Goal: Task Accomplishment & Management: Use online tool/utility

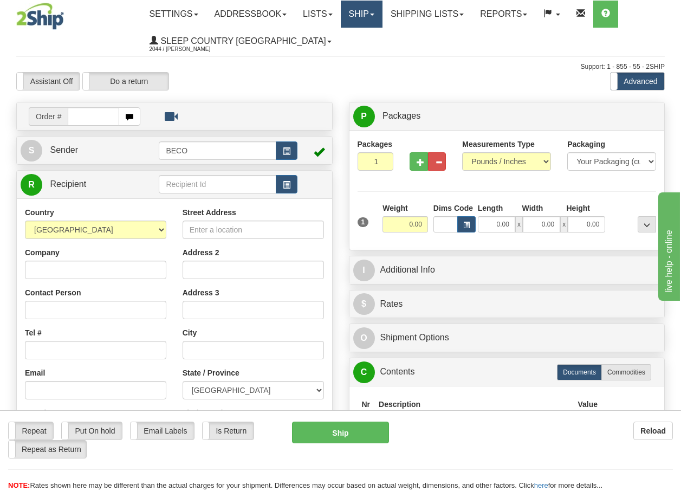
click at [368, 19] on link "Ship" at bounding box center [362, 14] width 42 height 27
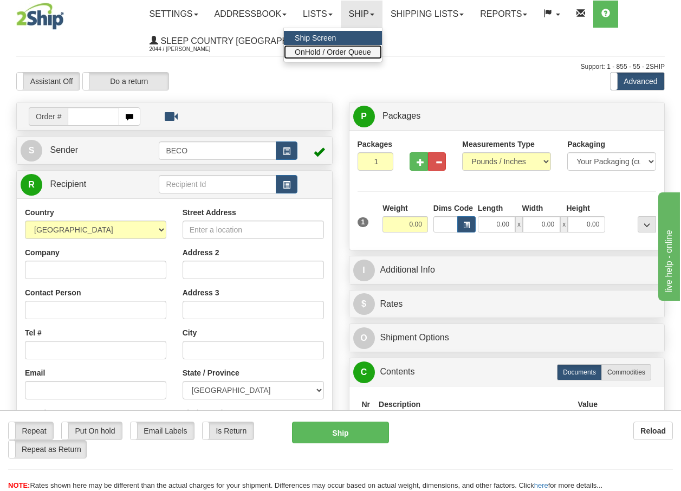
click at [366, 47] on link "OnHold / Order Queue" at bounding box center [333, 52] width 98 height 14
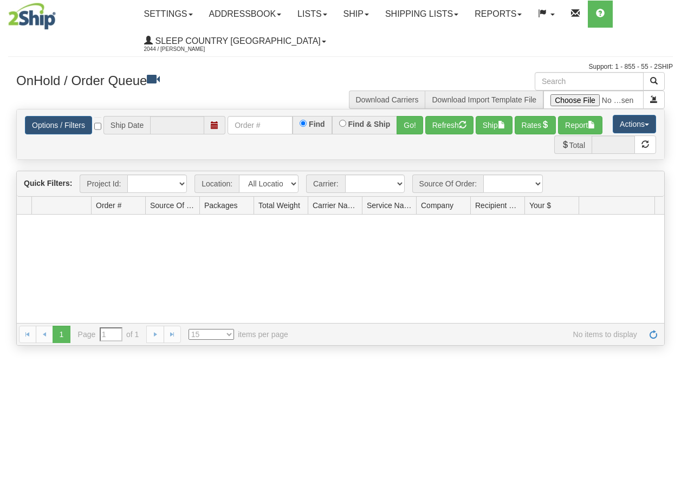
type input "[DATE]"
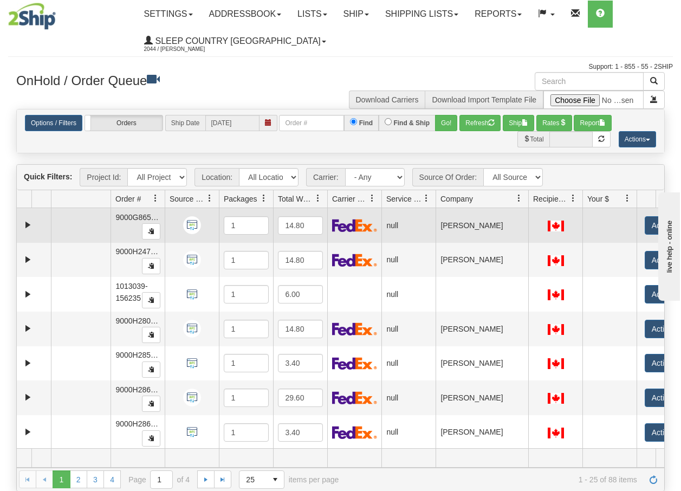
drag, startPoint x: 487, startPoint y: 205, endPoint x: 527, endPoint y: 210, distance: 39.8
click at [527, 210] on div "Quick Filters: Project Id: All Projects Location: All Locations BECO Carrier: -…" at bounding box center [340, 327] width 648 height 327
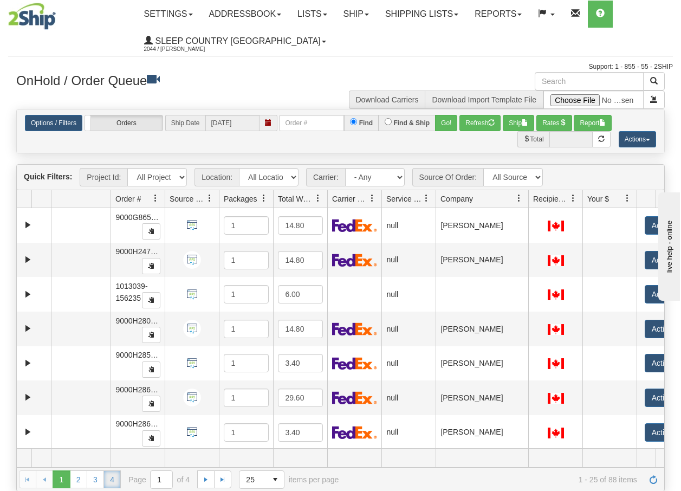
click at [112, 481] on link "4" at bounding box center [111, 478] width 17 height 17
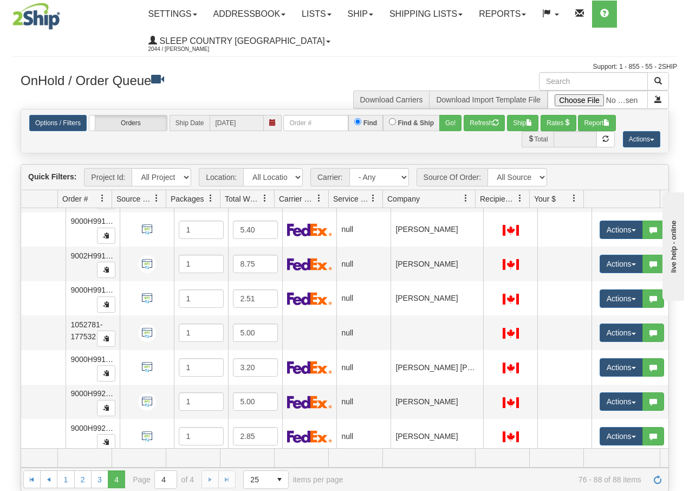
scroll to position [216, 57]
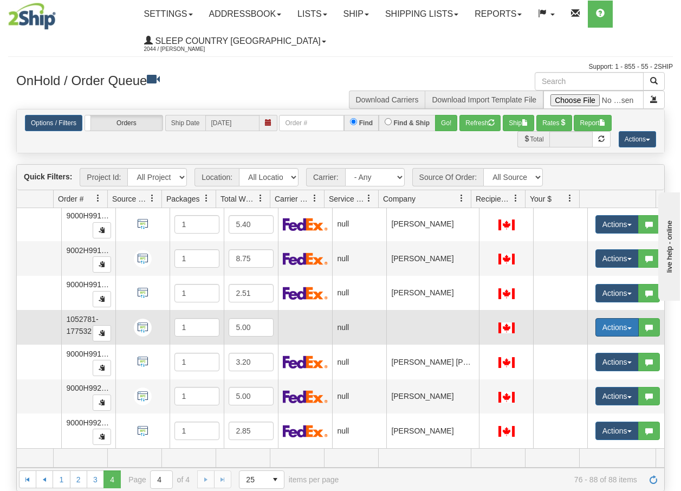
click at [627, 327] on span "button" at bounding box center [629, 328] width 4 height 2
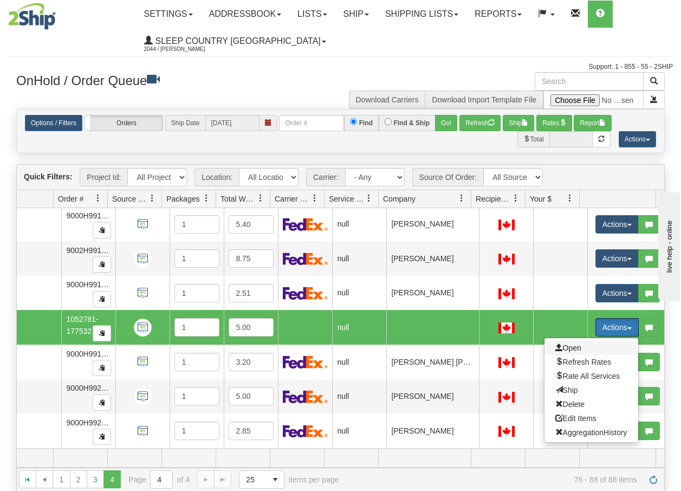
click at [558, 343] on span "Open" at bounding box center [568, 347] width 26 height 9
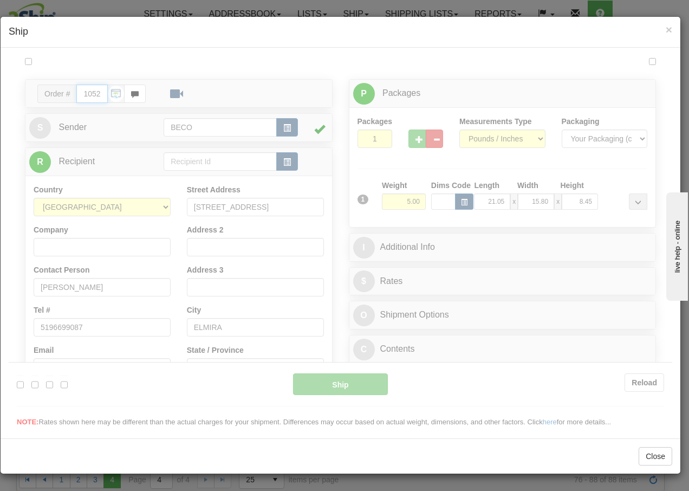
scroll to position [0, 0]
type input "13:42"
type input "16:00"
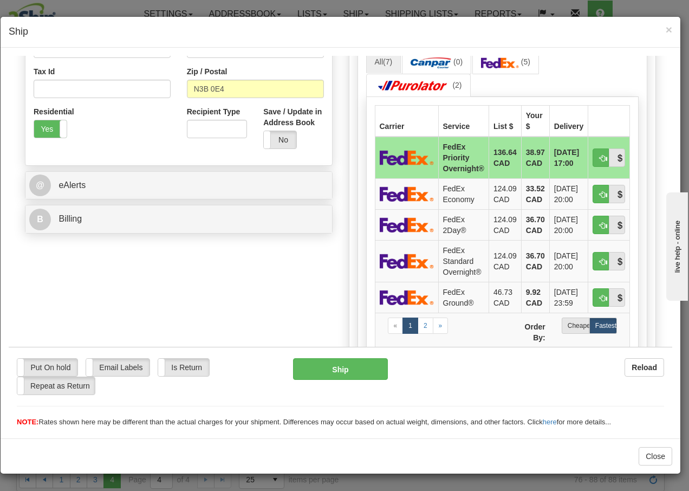
scroll to position [368, 0]
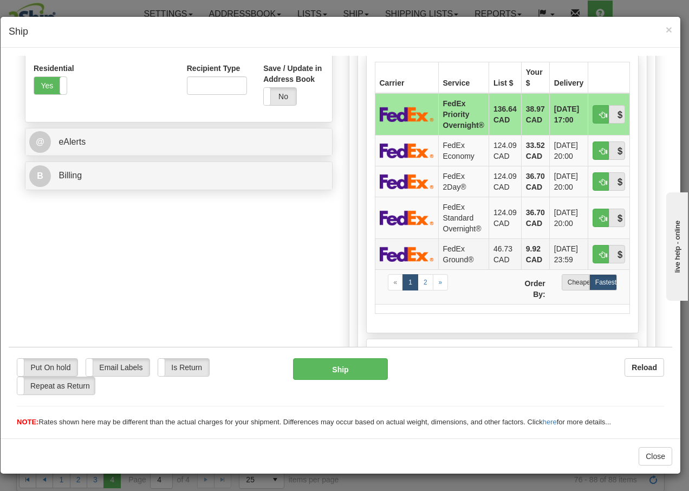
click at [449, 253] on td "FedEx Ground®" at bounding box center [463, 253] width 50 height 31
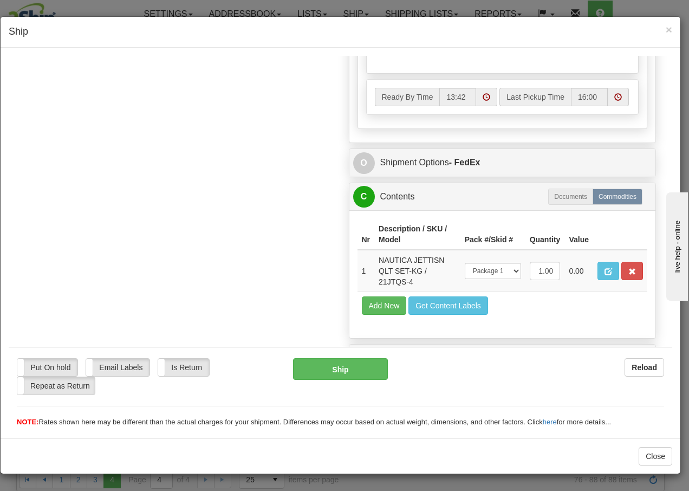
scroll to position [653, 0]
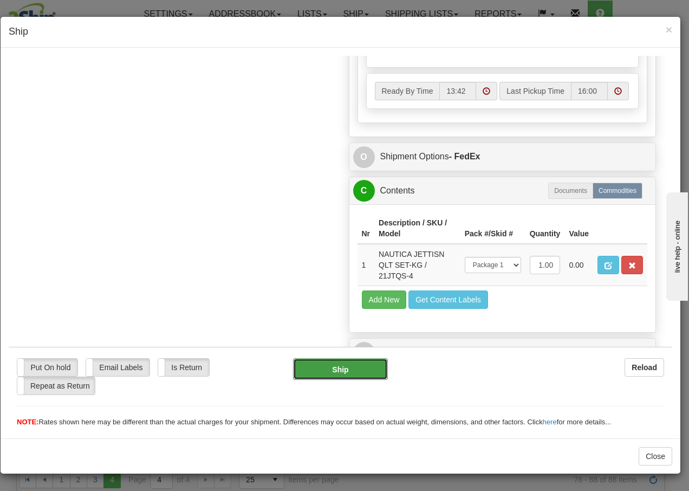
click at [322, 368] on button "Ship" at bounding box center [340, 368] width 94 height 22
type input "92"
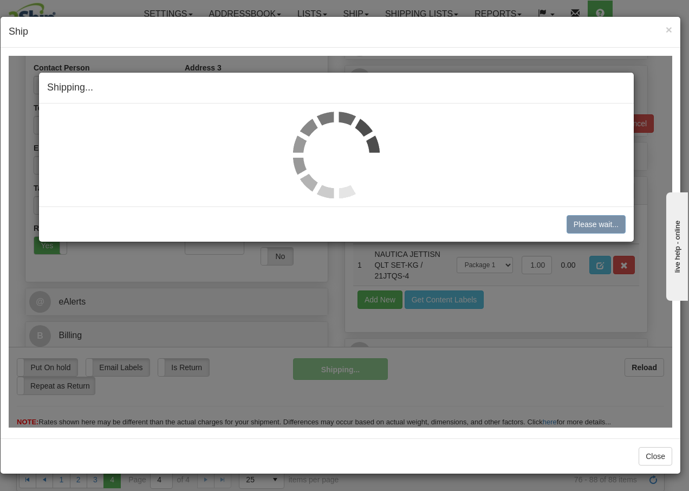
scroll to position [208, 0]
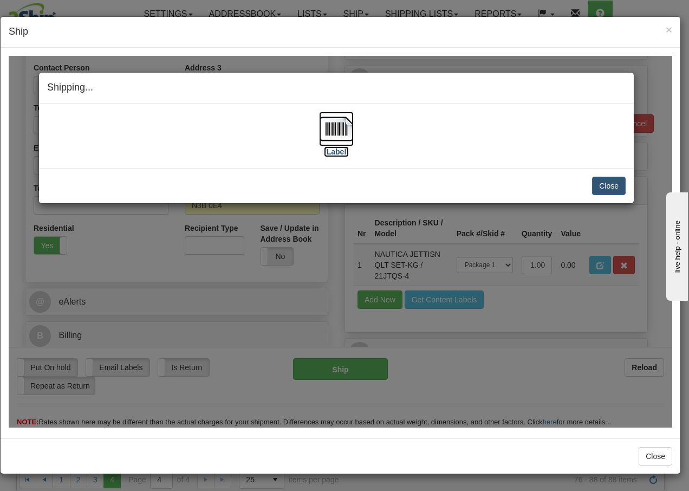
click at [333, 129] on img at bounding box center [336, 128] width 35 height 35
click at [610, 184] on button "Close" at bounding box center [609, 185] width 34 height 18
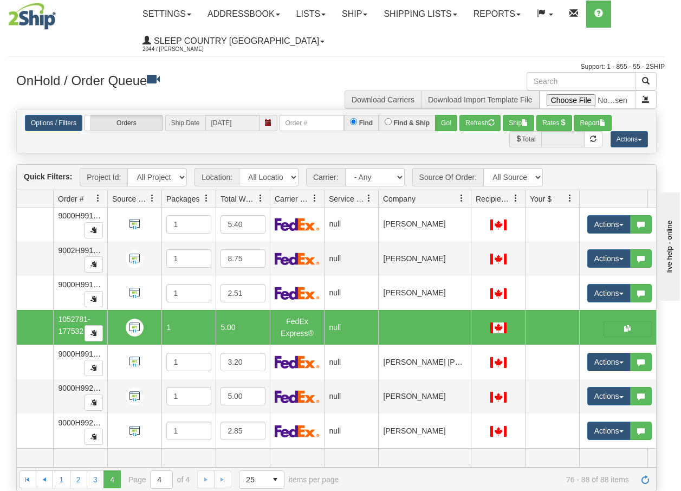
scroll to position [0, 50]
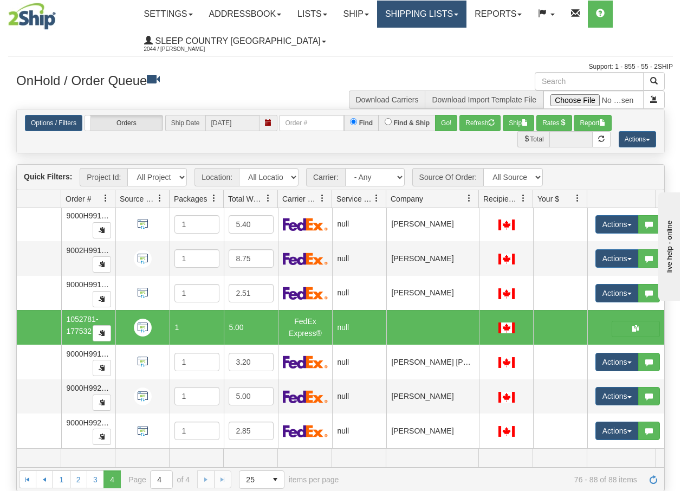
click at [419, 11] on link "Shipping lists" at bounding box center [421, 14] width 89 height 27
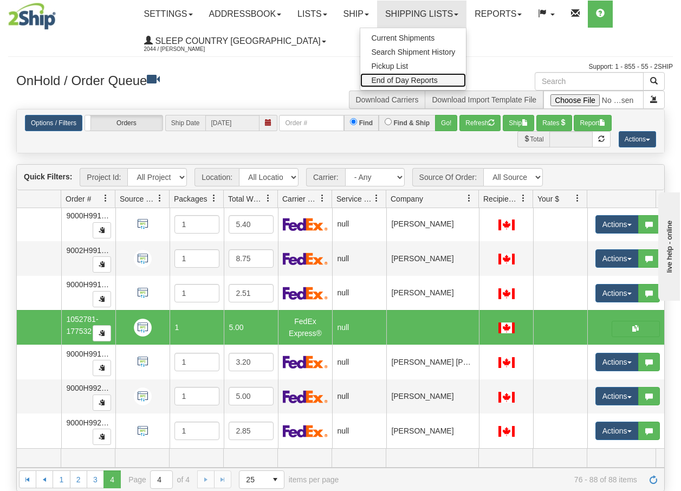
click at [398, 81] on span "End of Day Reports" at bounding box center [404, 80] width 66 height 9
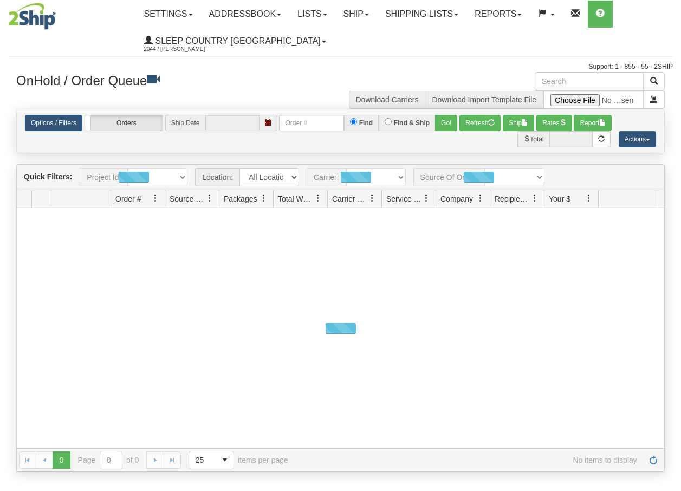
type input "[DATE]"
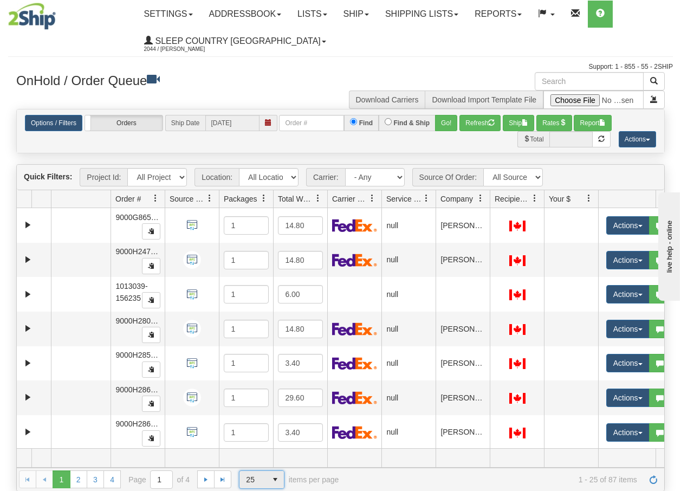
click at [275, 477] on span "select" at bounding box center [274, 479] width 17 height 17
click at [246, 462] on span "100" at bounding box center [250, 462] width 12 height 11
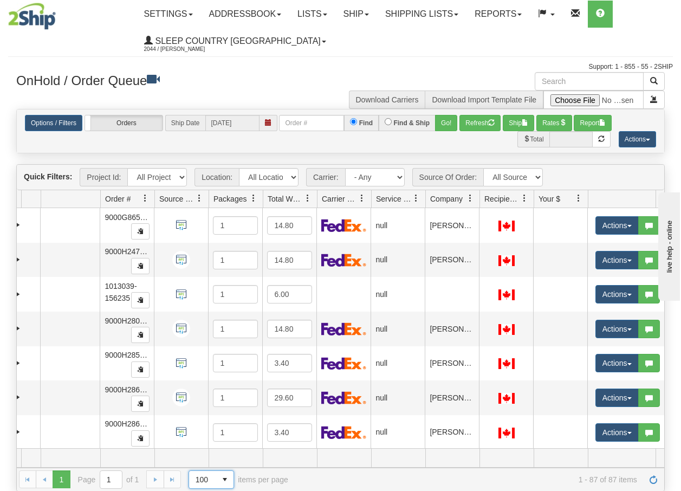
scroll to position [0, 19]
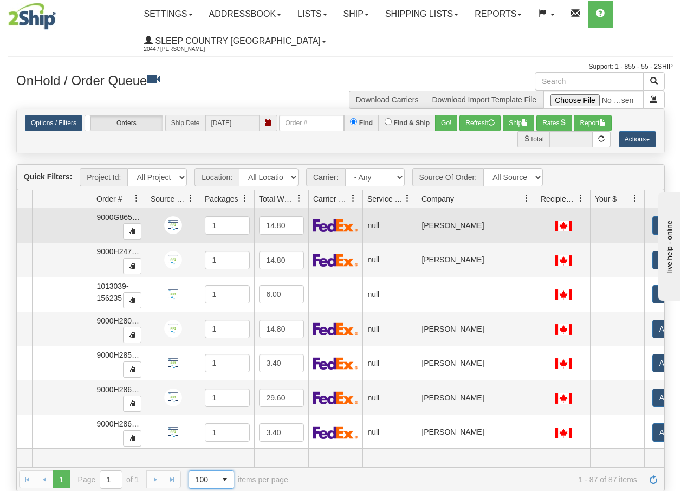
drag, startPoint x: 468, startPoint y: 201, endPoint x: 535, endPoint y: 210, distance: 67.1
click at [535, 210] on div "Quick Filters: Project Id: All Projects Location: All Locations BECO Carrier: -…" at bounding box center [340, 327] width 648 height 327
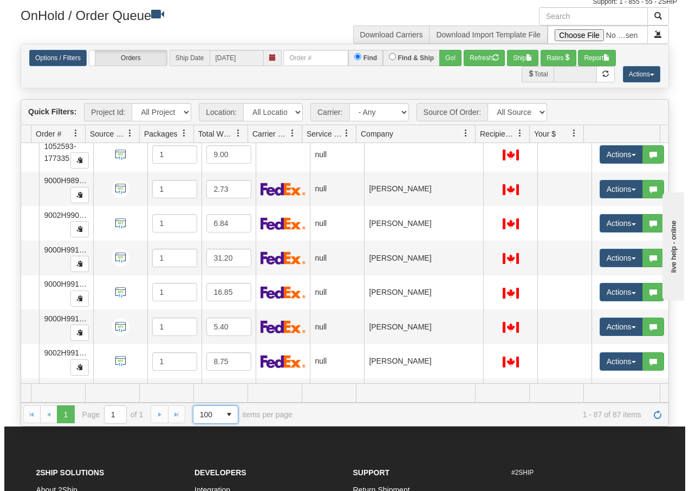
scroll to position [2613, 84]
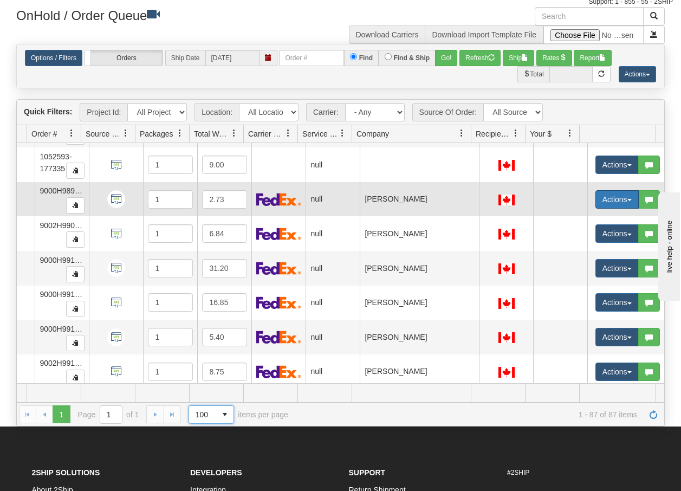
click at [627, 200] on span "button" at bounding box center [629, 200] width 4 height 2
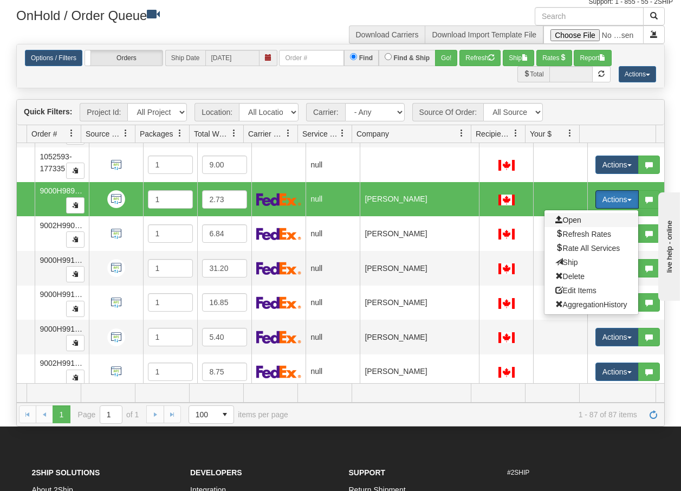
click at [568, 217] on span "Open" at bounding box center [568, 220] width 26 height 9
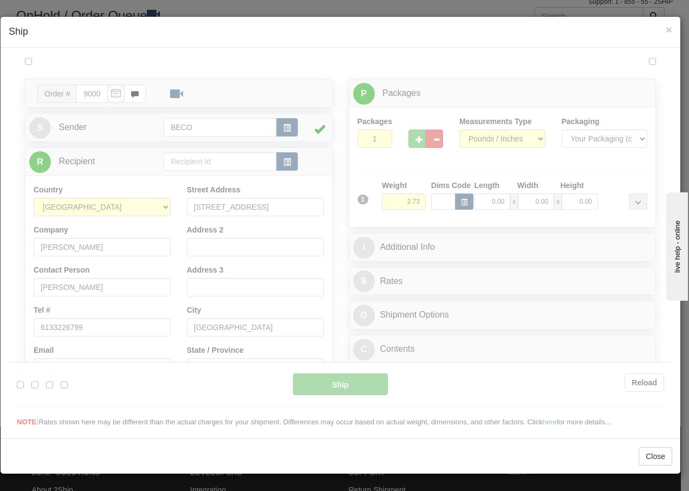
scroll to position [0, 0]
type input "13:44"
type input "16:00"
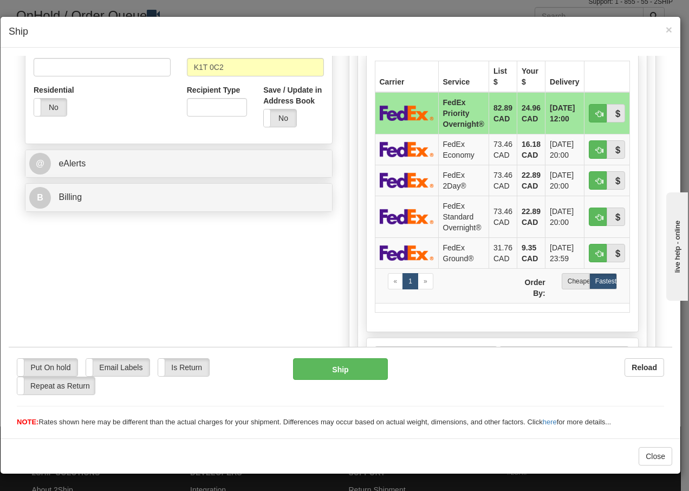
scroll to position [354, 0]
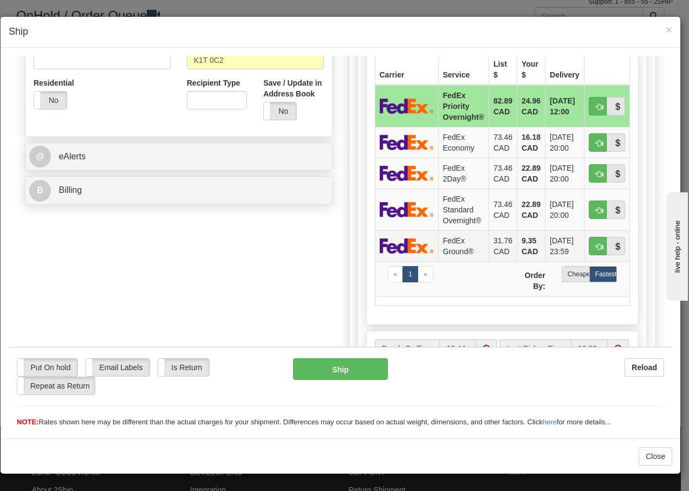
click at [441, 244] on td "FedEx Ground®" at bounding box center [463, 245] width 50 height 31
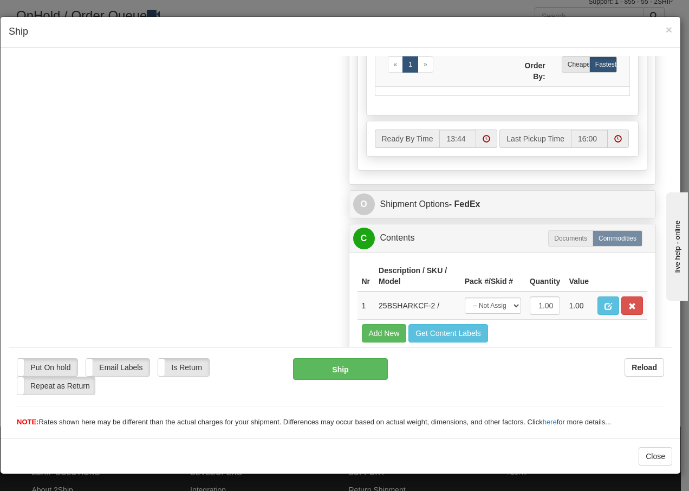
scroll to position [615, 0]
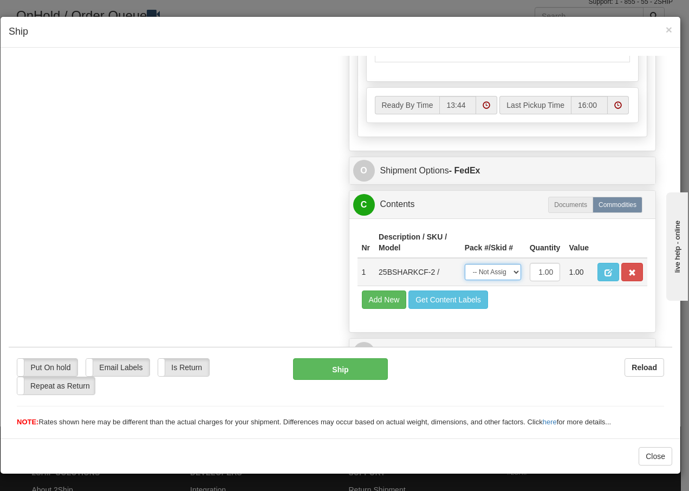
click at [508, 276] on select "-- Not Assigned -- Package 1" at bounding box center [493, 271] width 56 height 16
select select "0"
click at [465, 263] on select "-- Not Assigned -- Package 1" at bounding box center [493, 271] width 56 height 16
click at [320, 368] on button "Ship" at bounding box center [340, 368] width 94 height 22
type input "92"
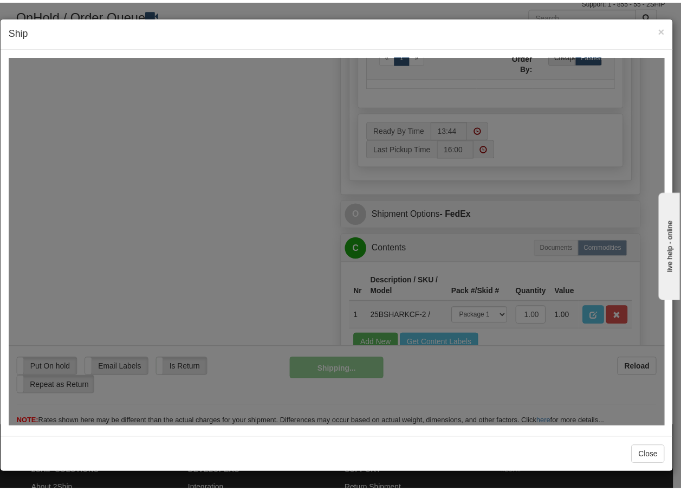
scroll to position [659, 0]
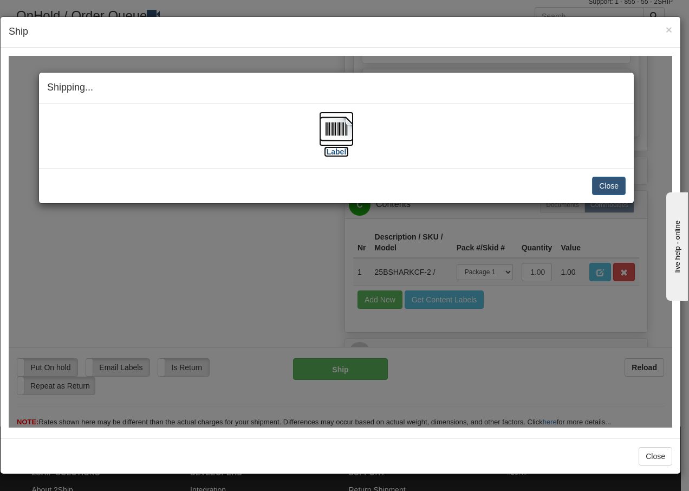
click at [335, 132] on img at bounding box center [336, 128] width 35 height 35
click at [603, 185] on button "Close" at bounding box center [609, 185] width 34 height 18
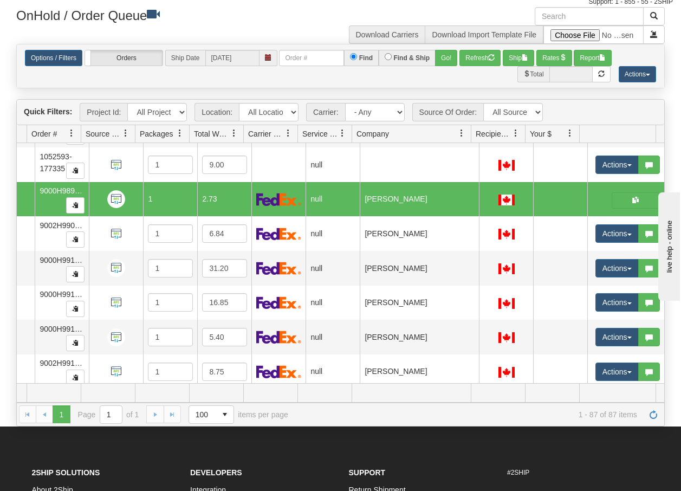
scroll to position [0, 76]
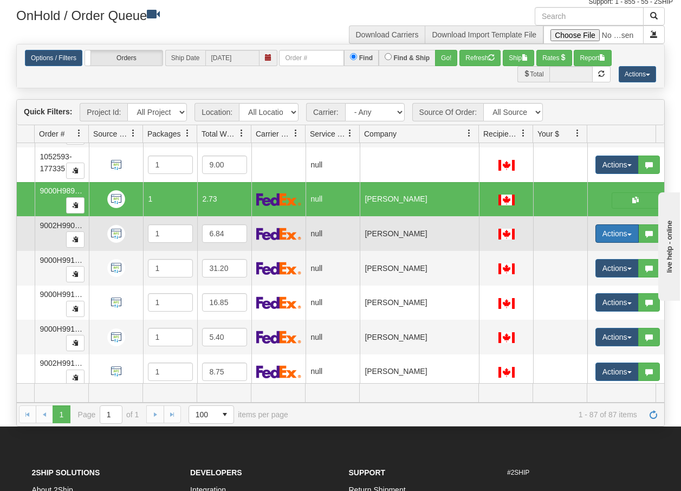
click at [628, 236] on button "Actions" at bounding box center [616, 233] width 43 height 18
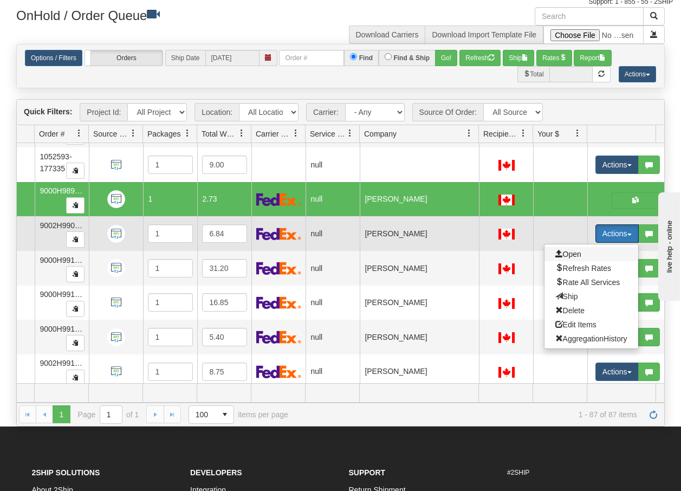
click at [573, 256] on span "Open" at bounding box center [568, 254] width 26 height 9
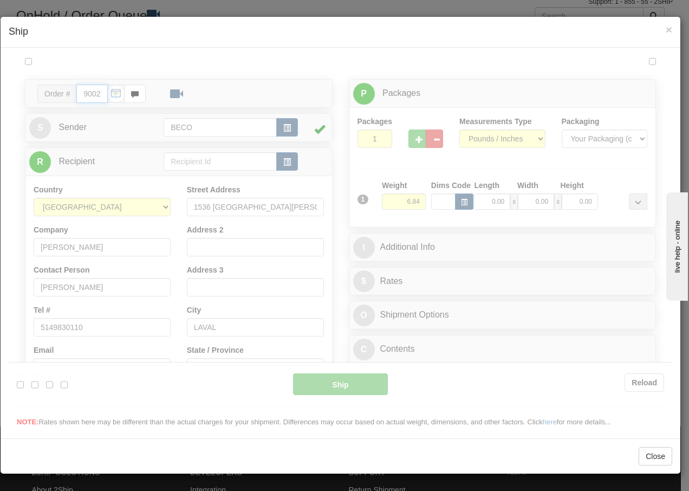
type input "13:45"
type input "16:00"
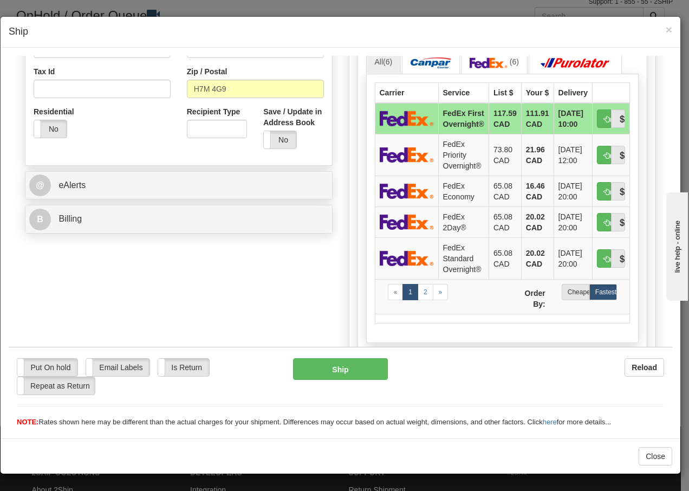
scroll to position [368, 0]
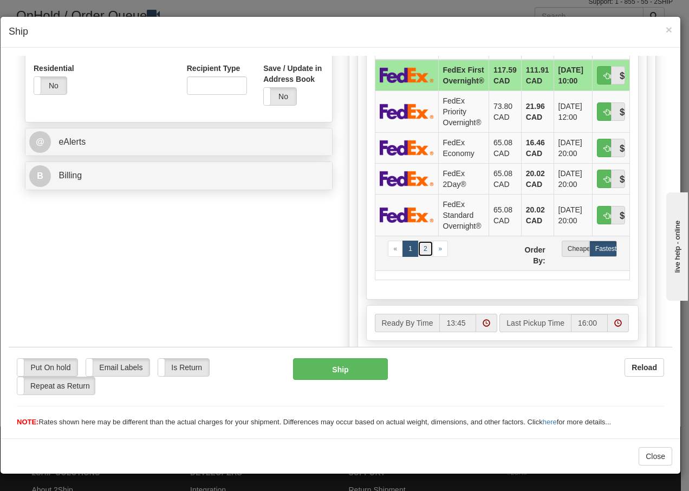
click at [419, 256] on link "2" at bounding box center [426, 248] width 16 height 16
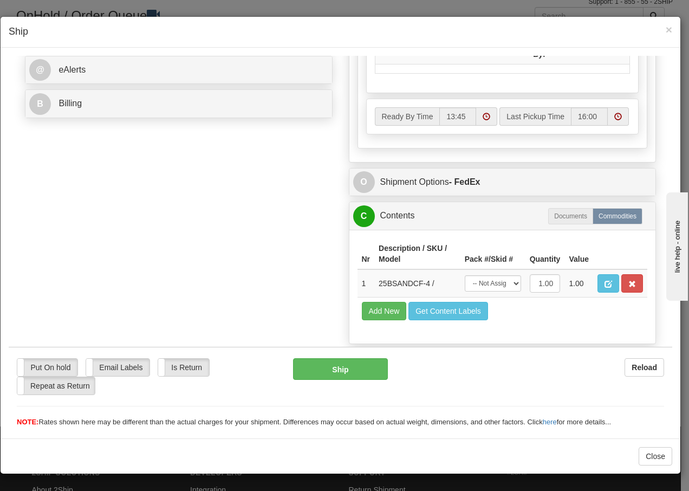
scroll to position [470, 0]
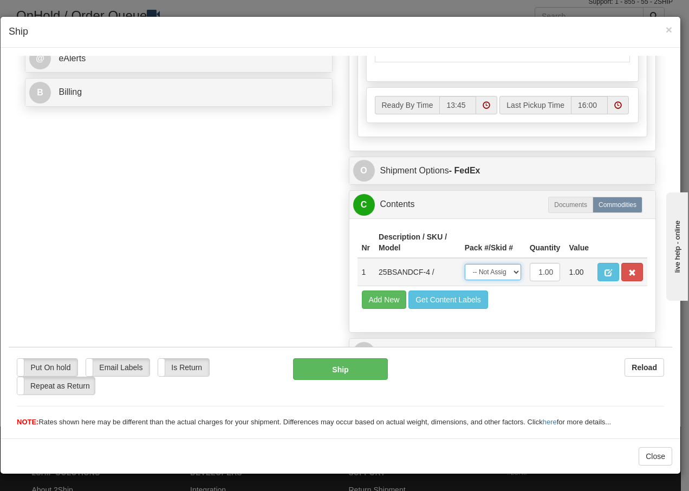
click at [491, 268] on select "-- Not Assigned -- Package 1" at bounding box center [493, 271] width 56 height 16
select select "0"
click at [465, 263] on select "-- Not Assigned -- Package 1" at bounding box center [493, 271] width 56 height 16
click at [337, 370] on button "Ship" at bounding box center [340, 368] width 94 height 22
type input "92"
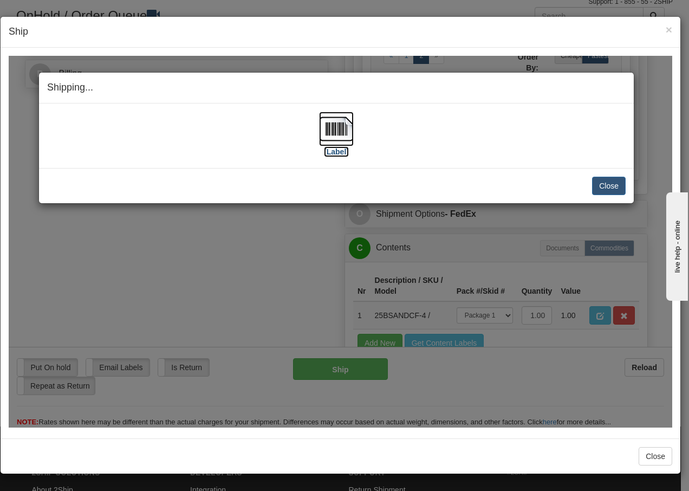
click at [320, 120] on img at bounding box center [336, 128] width 35 height 35
click at [618, 181] on button "Close" at bounding box center [609, 185] width 34 height 18
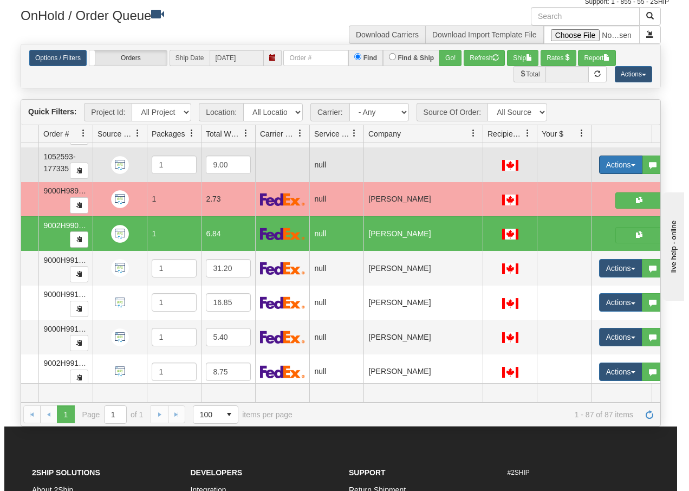
scroll to position [0, 76]
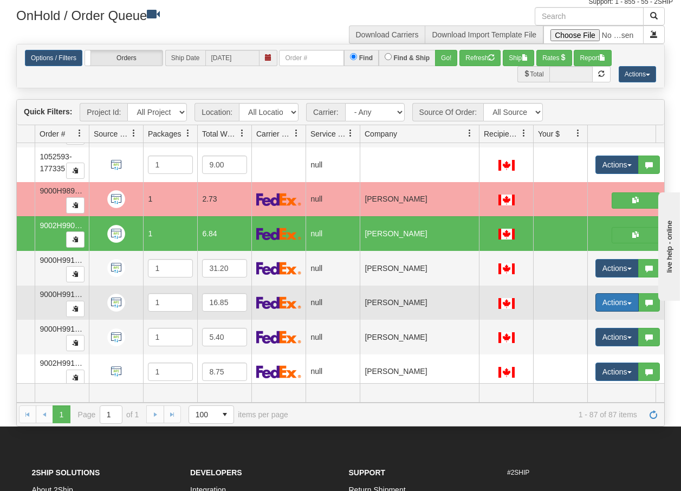
click at [629, 303] on span "button" at bounding box center [629, 303] width 4 height 2
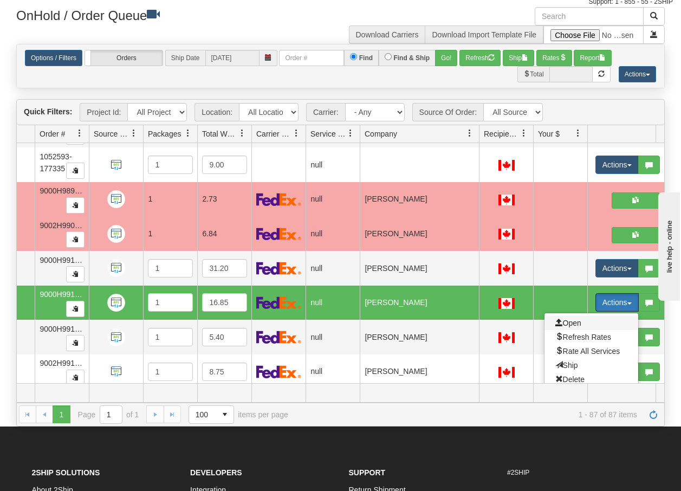
click at [577, 322] on span "Open" at bounding box center [568, 322] width 26 height 9
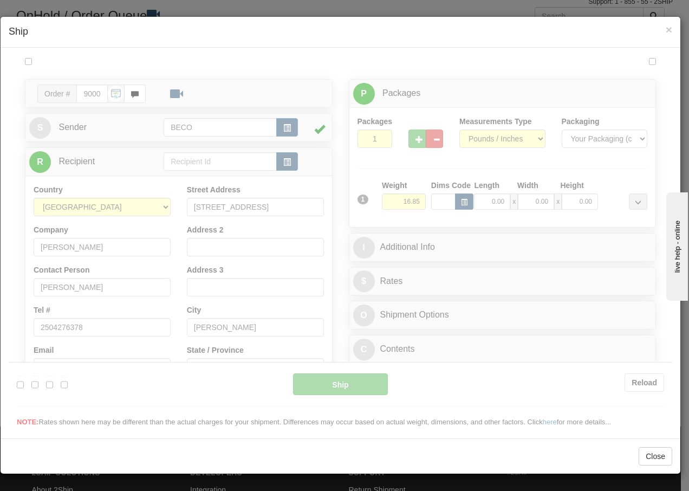
scroll to position [0, 0]
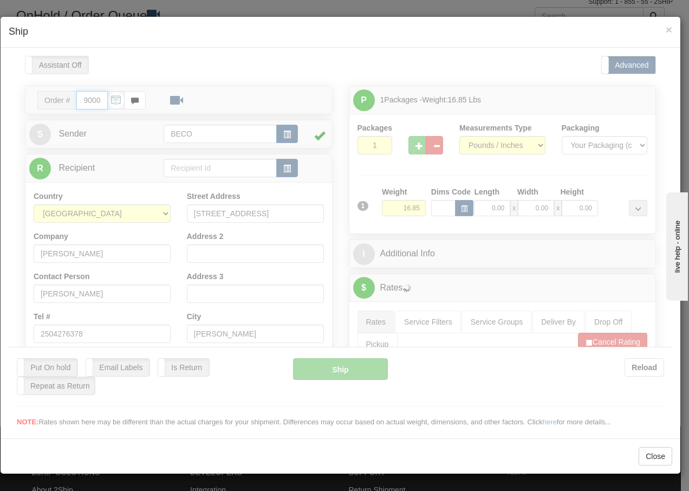
type input "13:45"
type input "16:00"
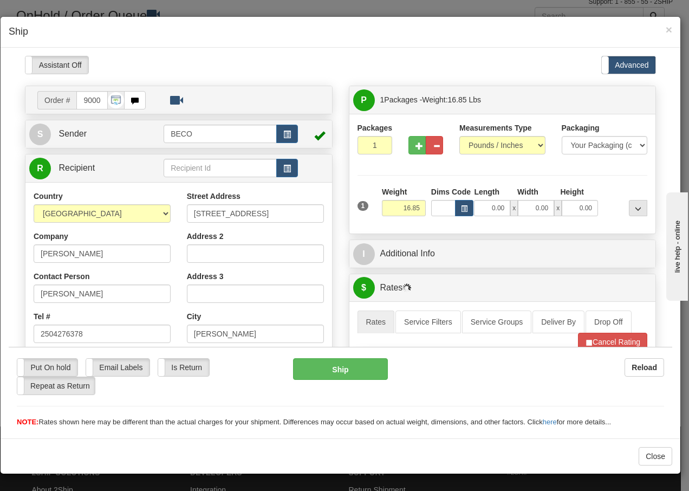
click at [411, 142] on div "Please wait... Attention! Ok Add to Bidding... Preview Custom Documents Preview…" at bounding box center [340, 442] width 663 height 774
click at [415, 142] on span "button" at bounding box center [419, 145] width 8 height 7
type input "2"
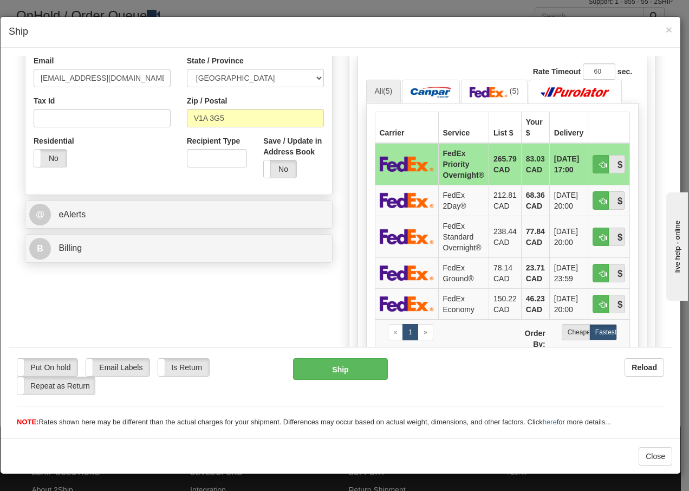
scroll to position [347, 0]
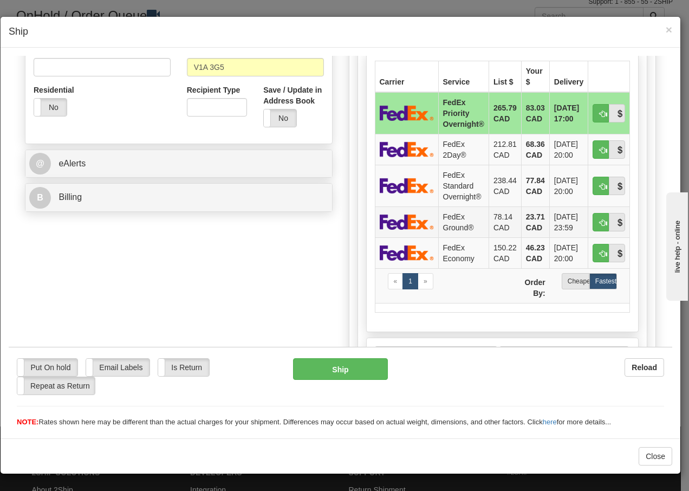
click at [445, 219] on td "FedEx Ground®" at bounding box center [463, 221] width 50 height 31
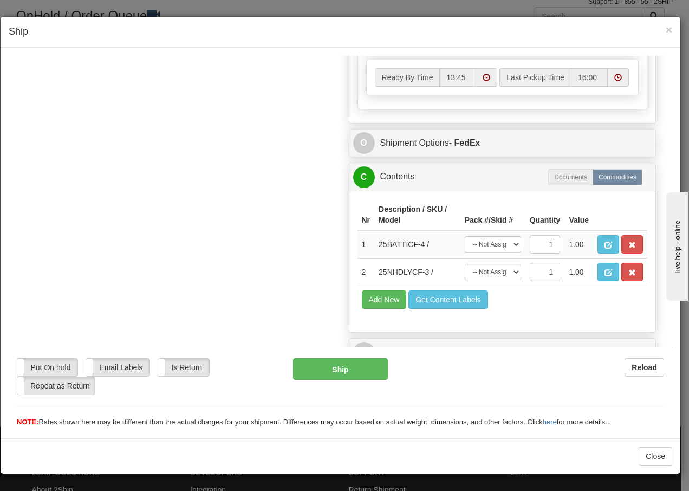
scroll to position [643, 0]
click at [506, 273] on select "-- Not Assigned -- Package 1 Package 2" at bounding box center [493, 271] width 56 height 16
select select "0"
click at [465, 263] on select "-- Not Assigned -- Package 1 Package 2" at bounding box center [493, 271] width 56 height 16
drag, startPoint x: 500, startPoint y: 241, endPoint x: 504, endPoint y: 245, distance: 5.8
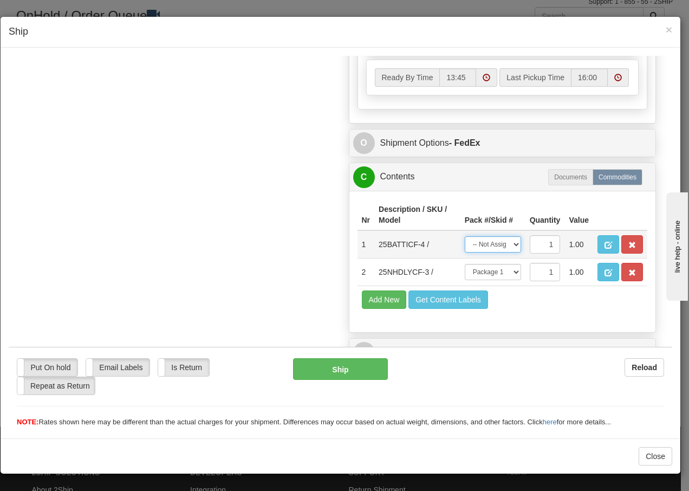
click at [500, 241] on select "-- Not Assigned -- Package 1 Package 2" at bounding box center [493, 244] width 56 height 16
select select "1"
click at [465, 236] on select "-- Not Assigned -- Package 1 Package 2" at bounding box center [493, 244] width 56 height 16
click at [328, 373] on button "Ship" at bounding box center [340, 368] width 94 height 22
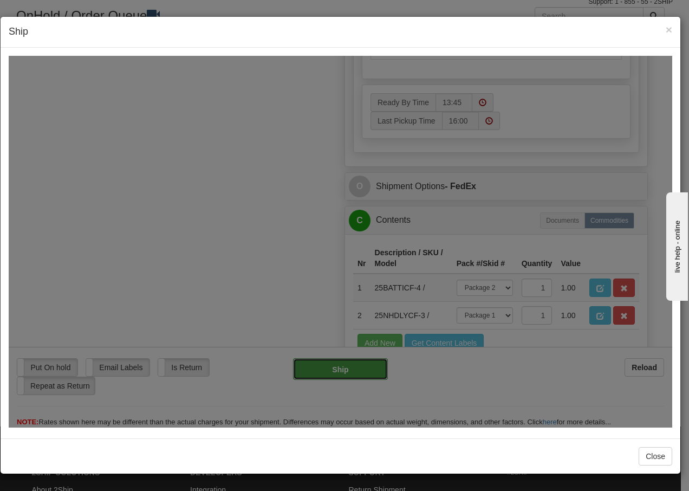
type input "92"
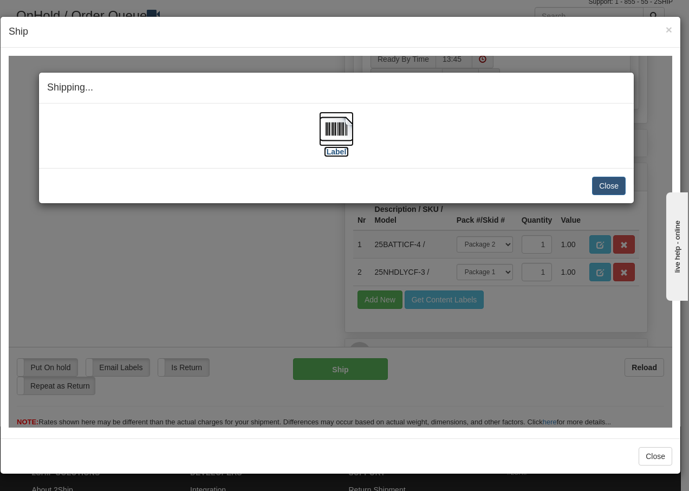
click at [334, 133] on img at bounding box center [336, 128] width 35 height 35
click at [603, 186] on button "Close" at bounding box center [609, 185] width 34 height 18
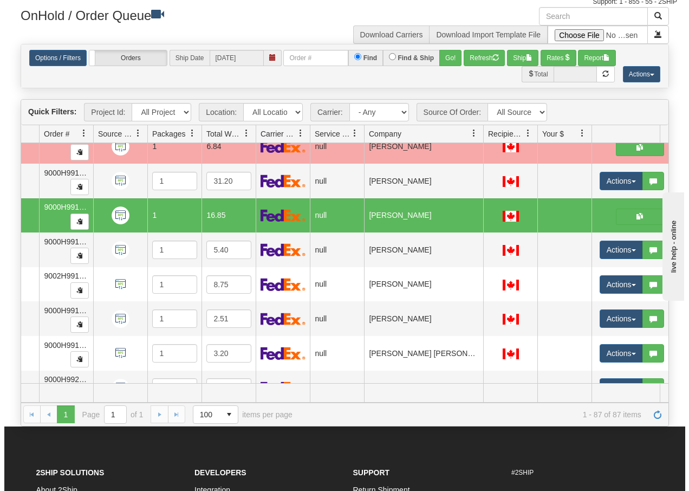
scroll to position [2721, 76]
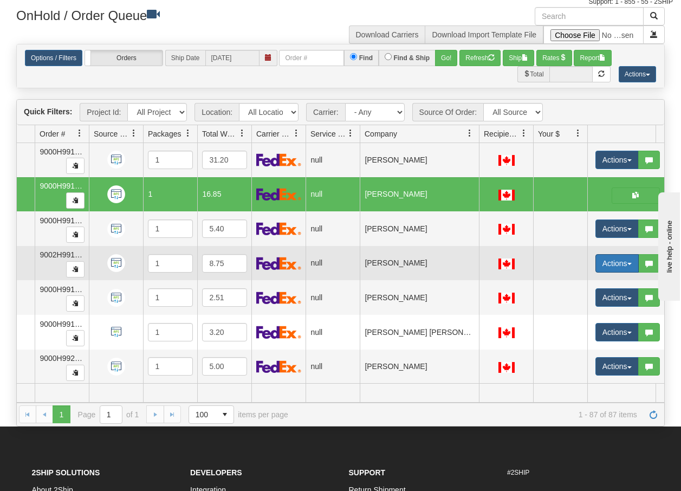
click at [626, 264] on button "Actions" at bounding box center [616, 263] width 43 height 18
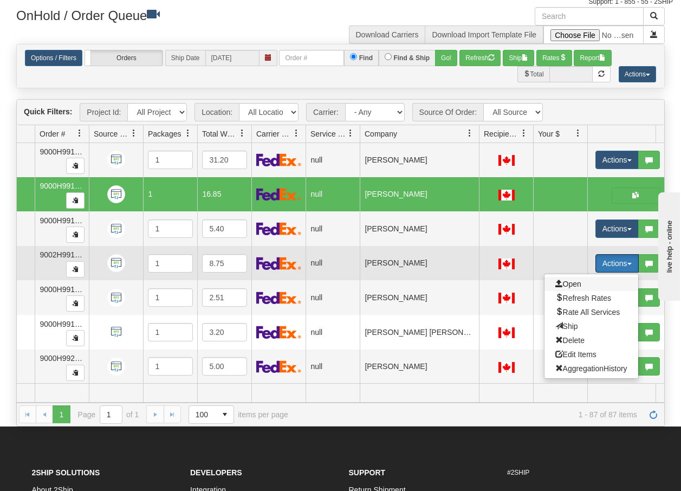
click at [578, 281] on span "Open" at bounding box center [568, 283] width 26 height 9
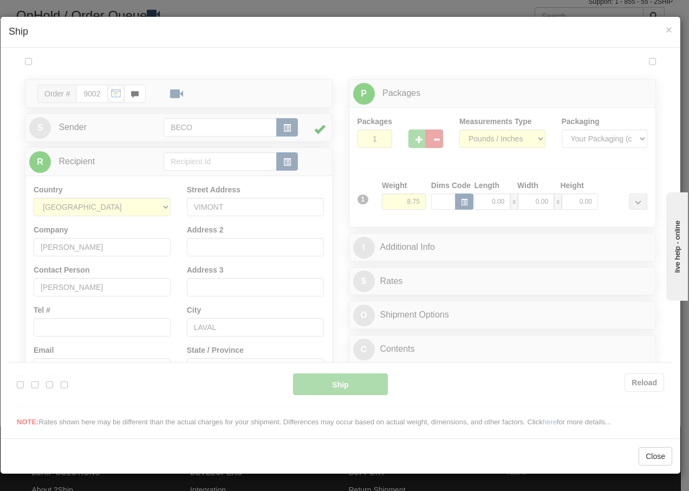
scroll to position [0, 0]
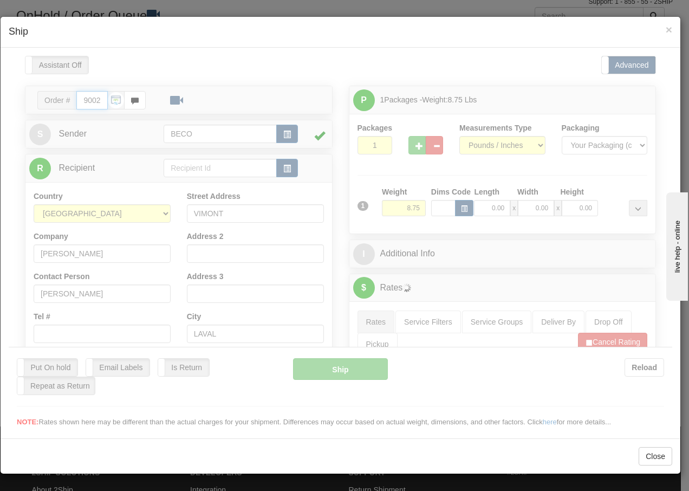
type input "13:46"
type input "16:00"
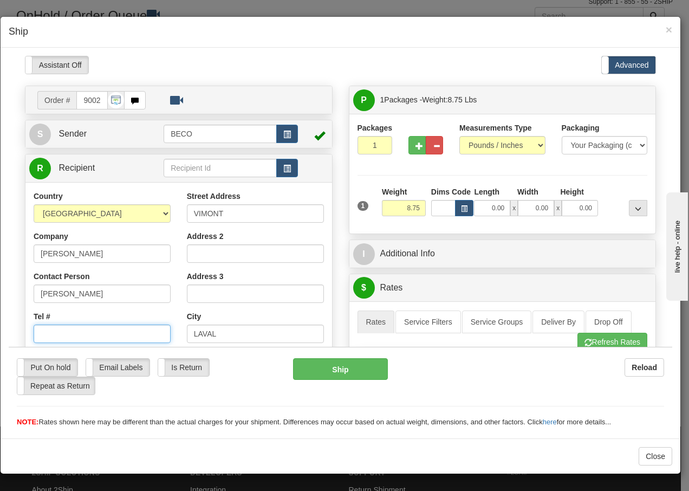
click at [49, 335] on input "Tel #" at bounding box center [102, 333] width 137 height 18
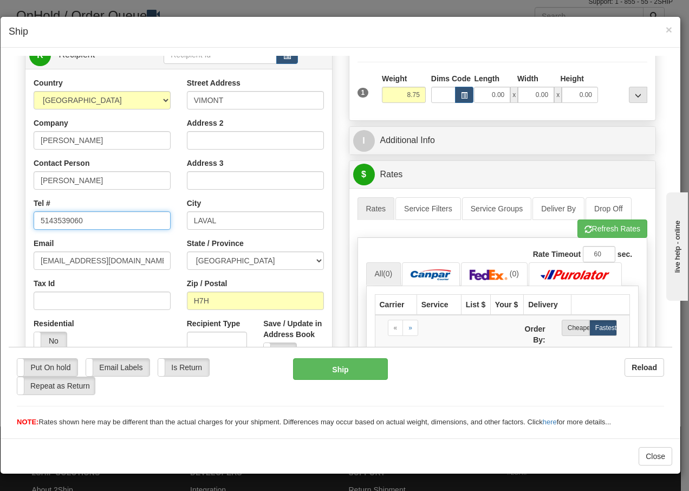
scroll to position [101, 0]
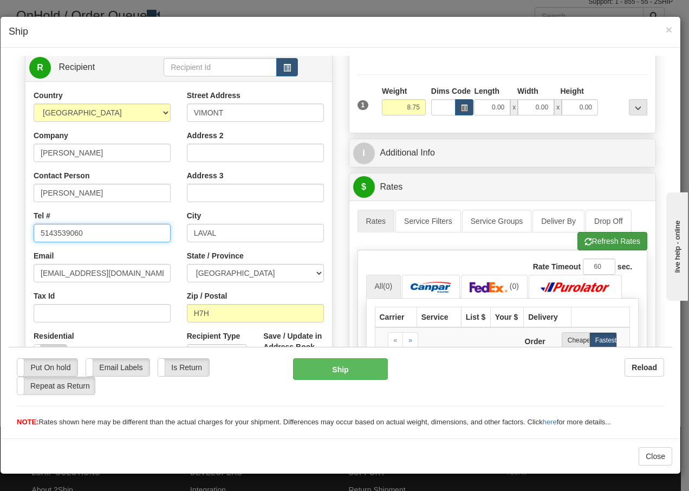
type input "5143539060"
click at [592, 243] on button "Refresh Rates" at bounding box center [612, 240] width 70 height 18
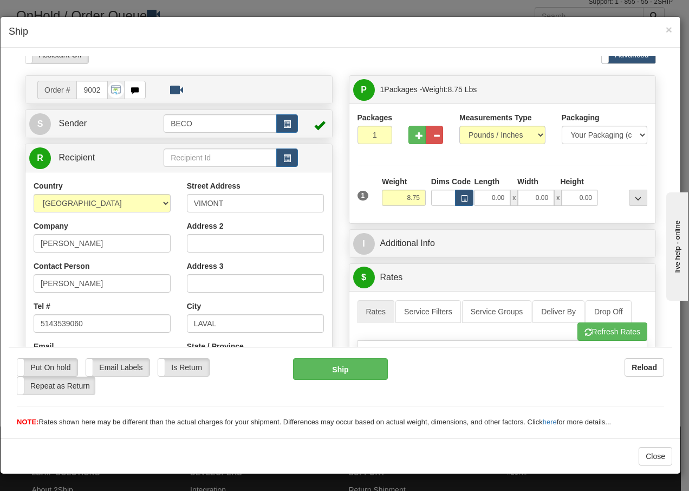
scroll to position [0, 0]
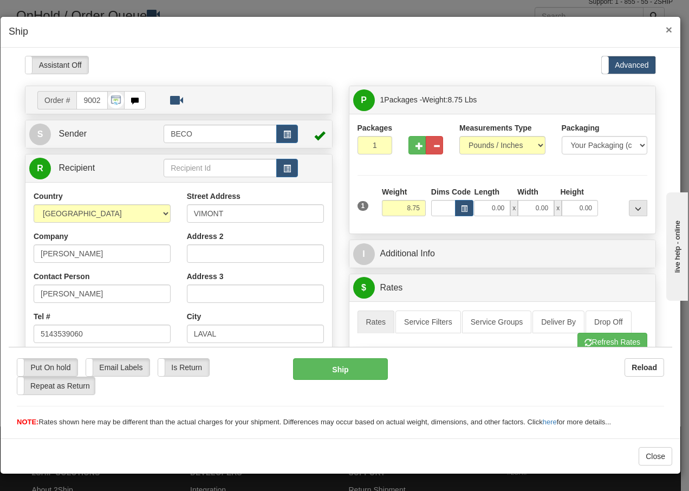
click at [669, 28] on span "×" at bounding box center [669, 29] width 6 height 12
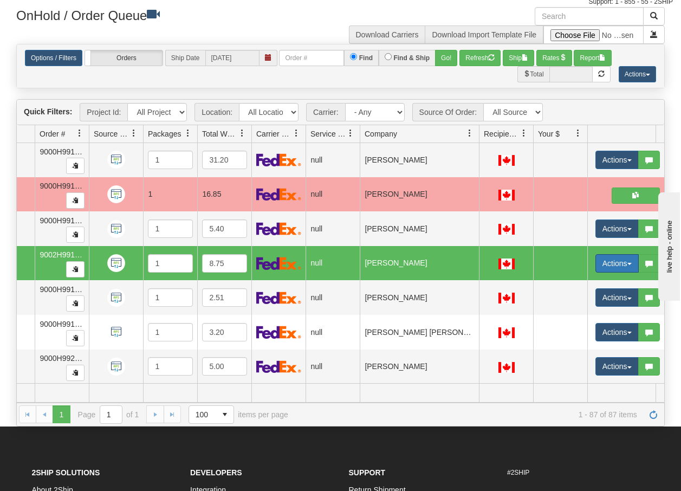
click at [633, 264] on button "Actions" at bounding box center [616, 263] width 43 height 18
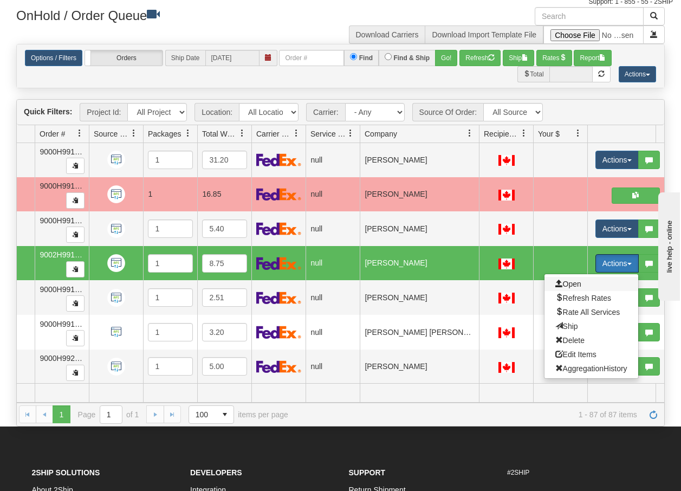
click at [575, 286] on span "Open" at bounding box center [568, 283] width 26 height 9
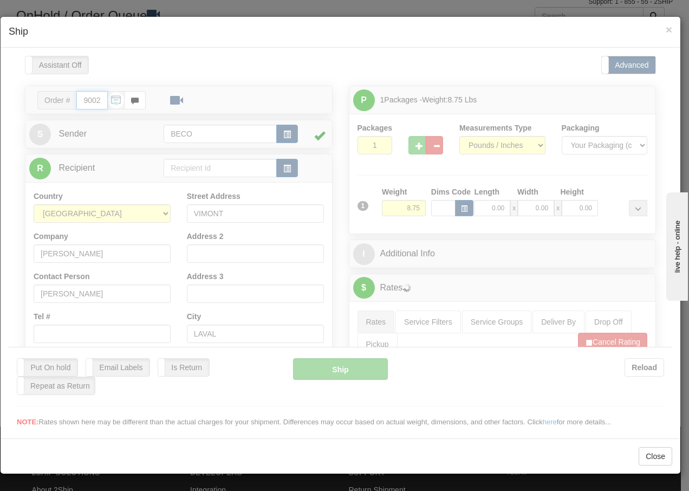
type input "13:47"
type input "16:00"
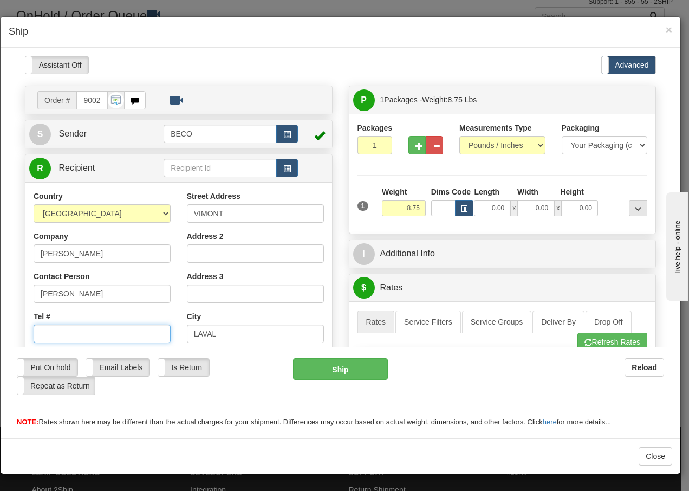
click at [59, 334] on input "Tel #" at bounding box center [102, 333] width 137 height 18
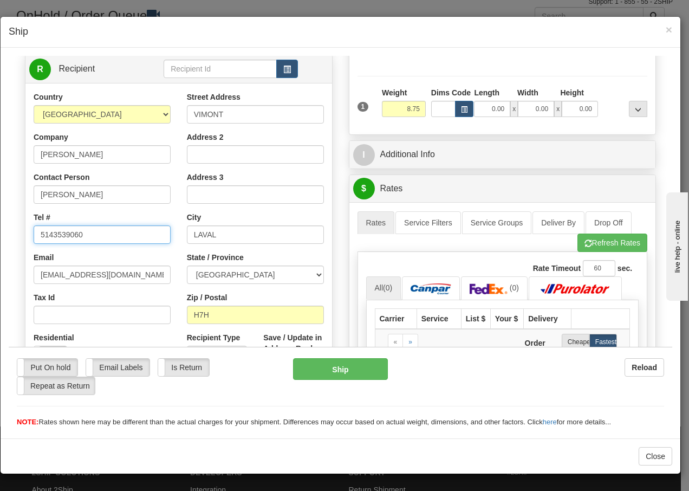
scroll to position [108, 0]
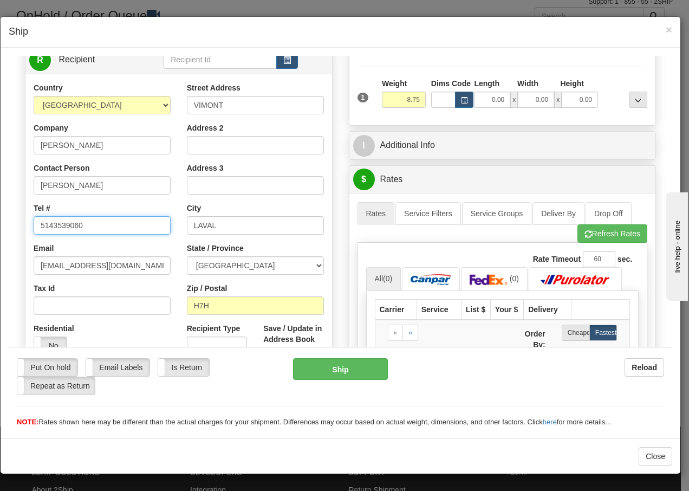
type input "5143539060"
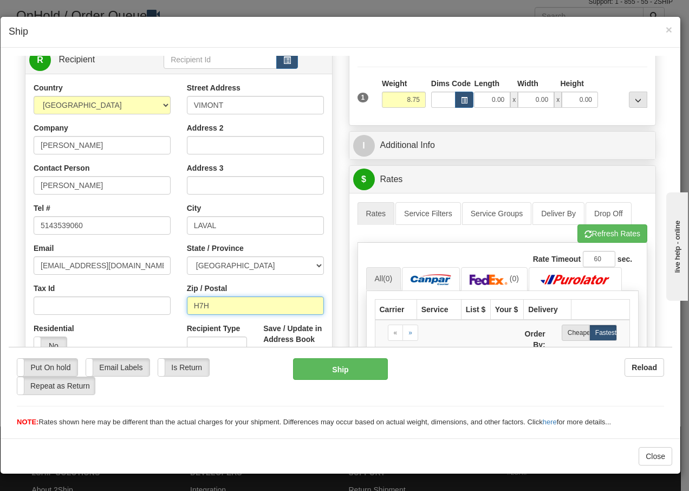
click at [221, 303] on input "H7H" at bounding box center [255, 305] width 137 height 18
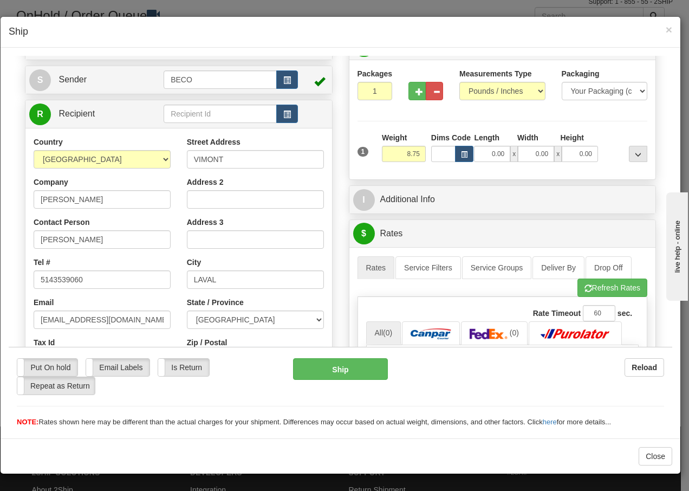
scroll to position [0, 0]
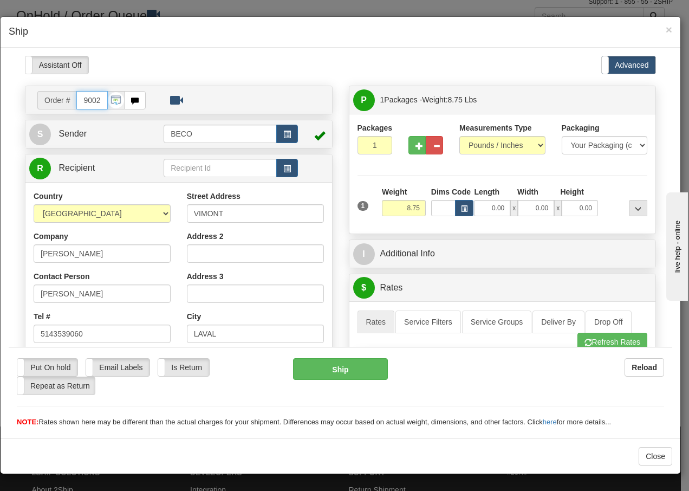
click at [96, 99] on input "9002H991172_BECO" at bounding box center [91, 99] width 31 height 18
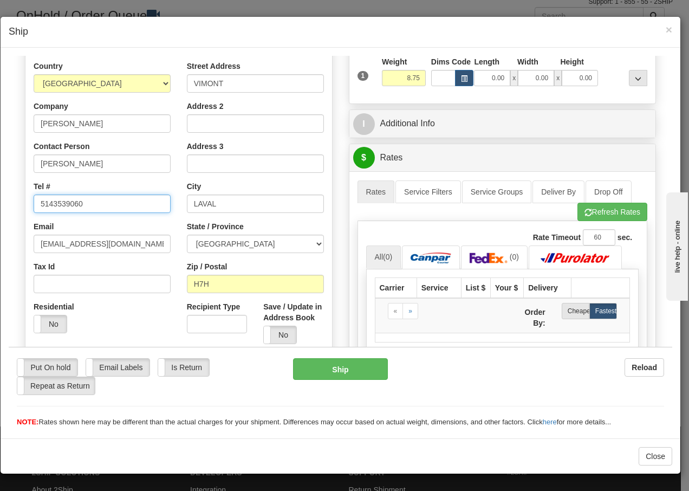
drag, startPoint x: 90, startPoint y: 200, endPoint x: -2, endPoint y: 204, distance: 92.7
click at [9, 204] on html "Please wait... Attention! Ok Add to Bidding... Preview Custom Documents Preview…" at bounding box center [340, 110] width 663 height 371
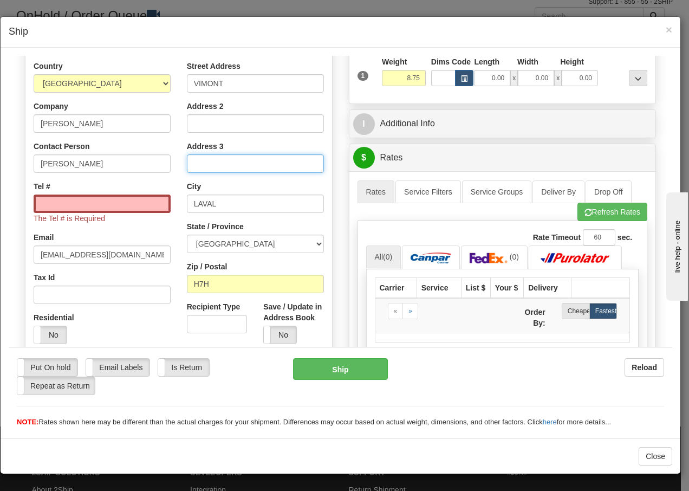
click at [211, 161] on input "Address 3" at bounding box center [255, 163] width 137 height 18
click at [667, 35] on span "×" at bounding box center [669, 29] width 6 height 12
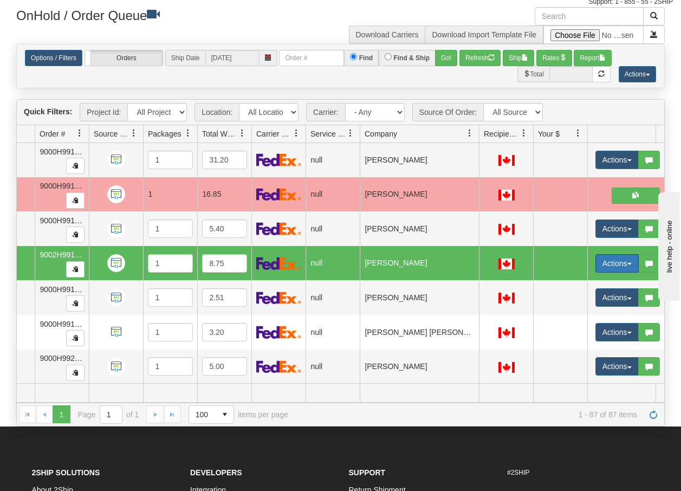
click at [630, 260] on button "Actions" at bounding box center [616, 263] width 43 height 18
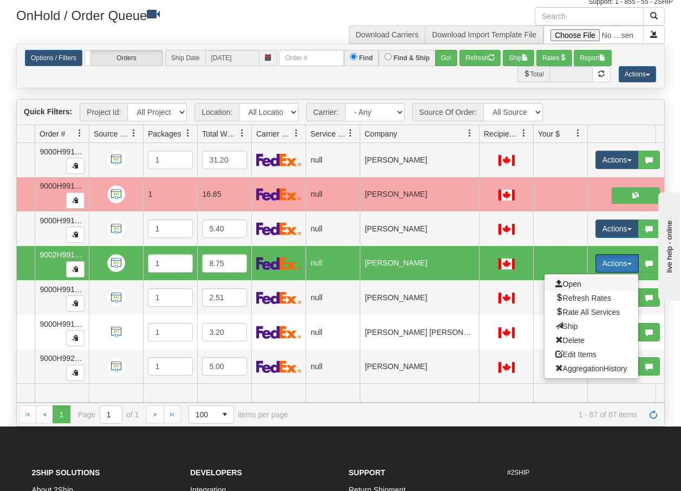
click at [579, 284] on span "Open" at bounding box center [568, 283] width 26 height 9
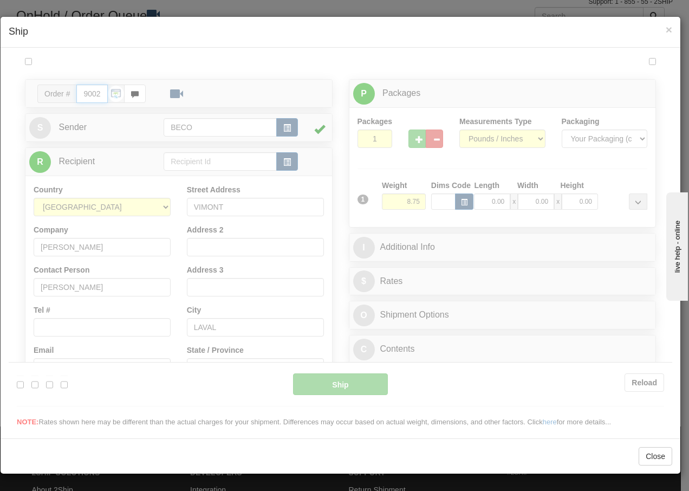
type input "13:50"
type input "16:00"
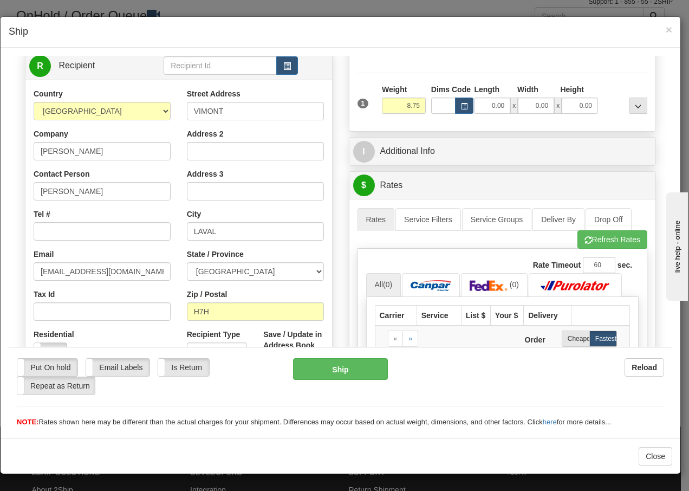
scroll to position [108, 0]
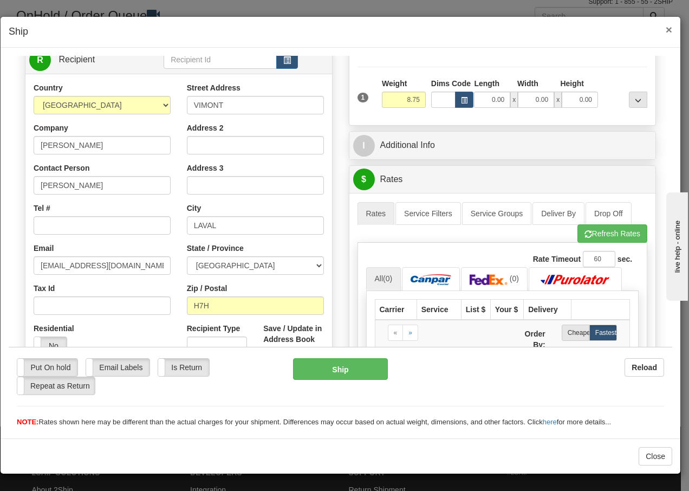
click at [669, 29] on span "×" at bounding box center [669, 29] width 6 height 12
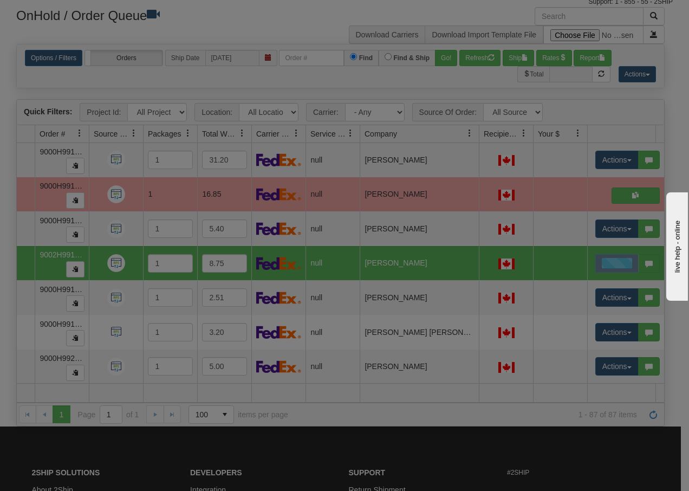
scroll to position [0, 0]
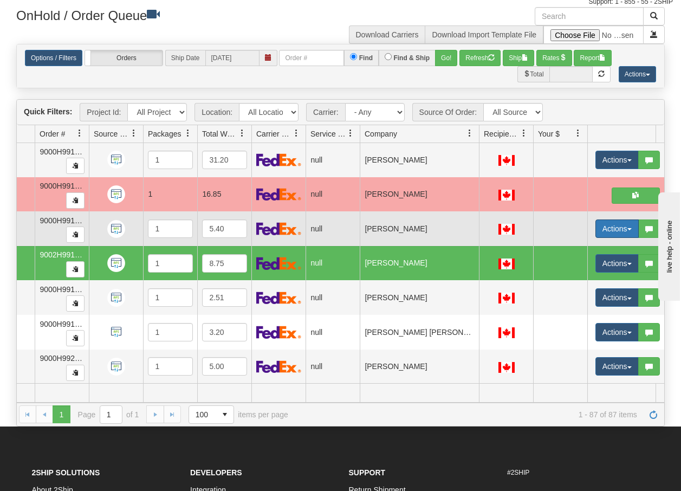
click at [627, 229] on span "button" at bounding box center [629, 229] width 4 height 2
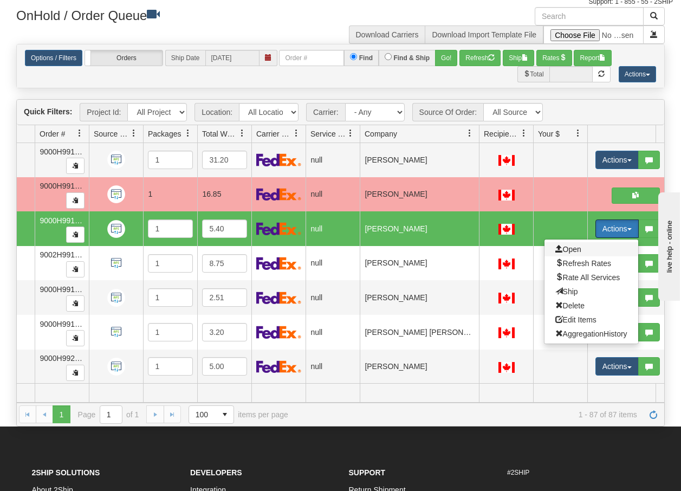
click at [578, 249] on span "Open" at bounding box center [568, 249] width 26 height 9
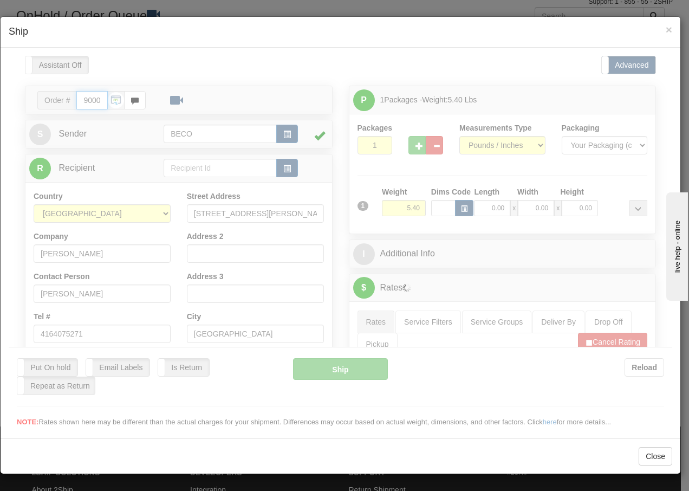
type input "13:53"
type input "16:00"
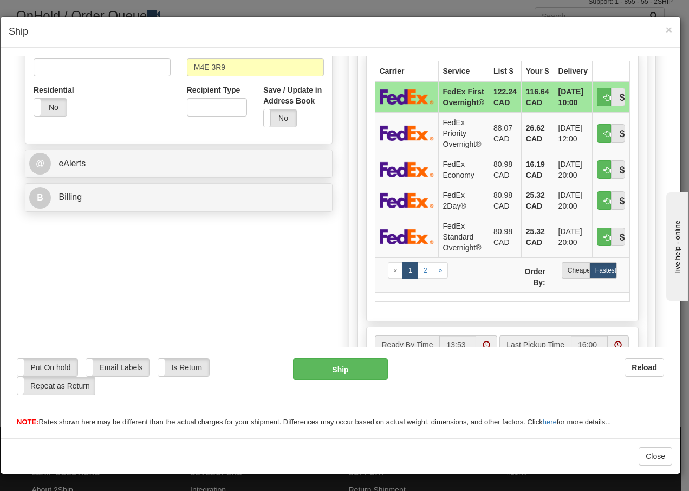
scroll to position [354, 0]
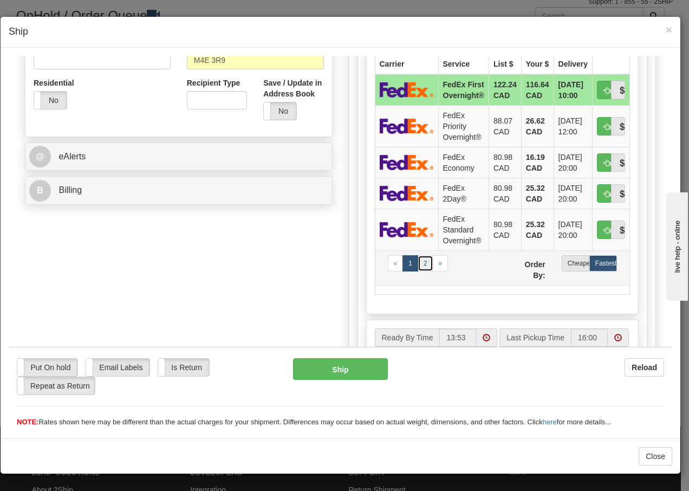
click at [422, 271] on link "2" at bounding box center [426, 263] width 16 height 16
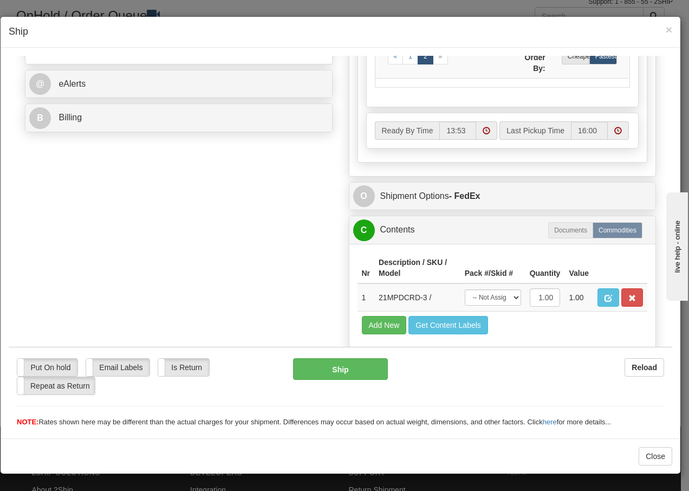
scroll to position [470, 0]
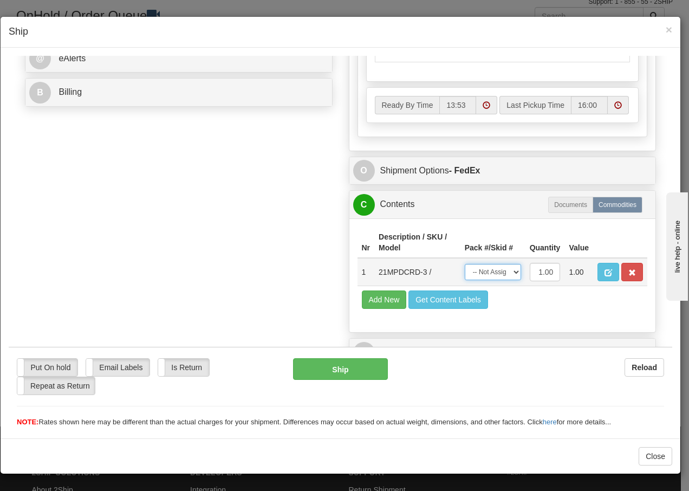
drag, startPoint x: 505, startPoint y: 270, endPoint x: 501, endPoint y: 280, distance: 10.5
click at [505, 270] on select "-- Not Assigned -- Package 1" at bounding box center [493, 271] width 56 height 16
select select "0"
click at [465, 263] on select "-- Not Assigned -- Package 1" at bounding box center [493, 271] width 56 height 16
click at [310, 374] on button "Ship" at bounding box center [340, 368] width 94 height 22
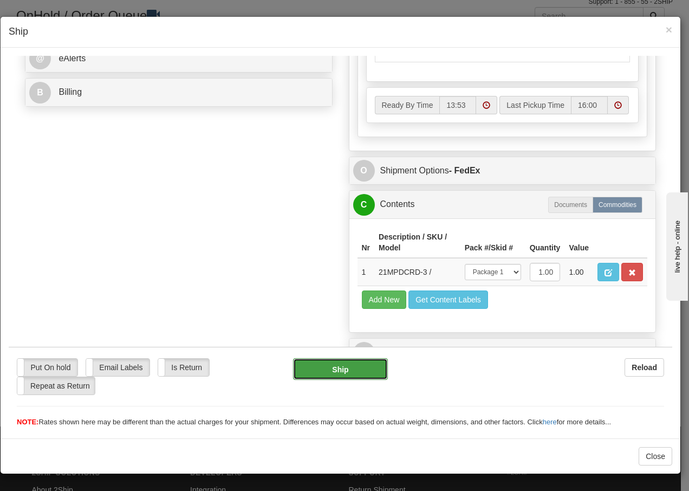
type input "92"
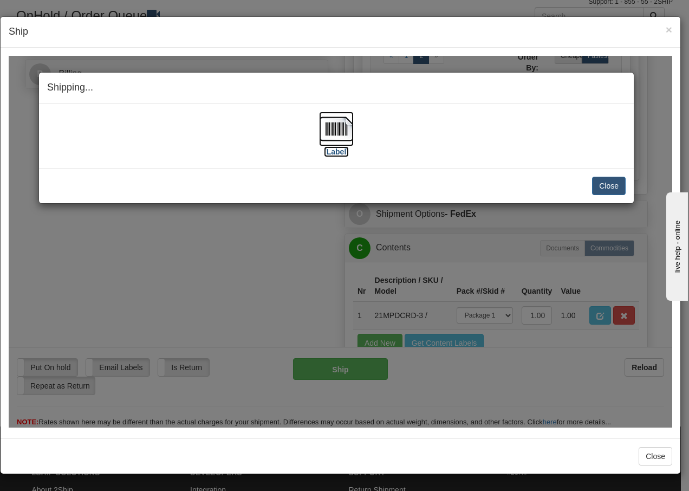
click at [334, 127] on img at bounding box center [336, 128] width 35 height 35
click at [607, 187] on button "Close" at bounding box center [609, 185] width 34 height 18
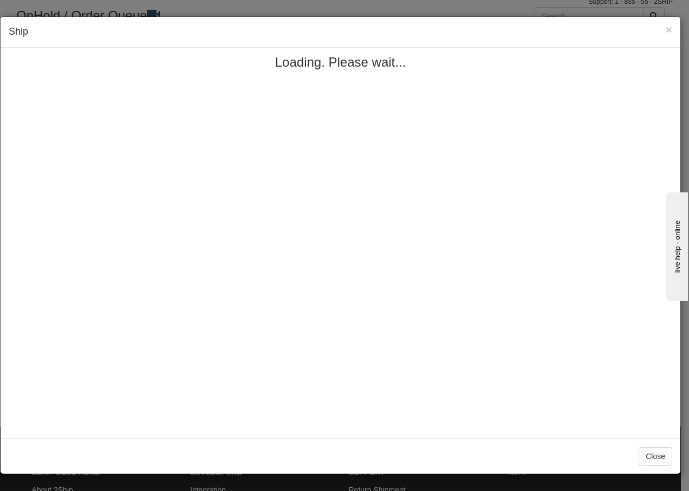
scroll to position [0, 0]
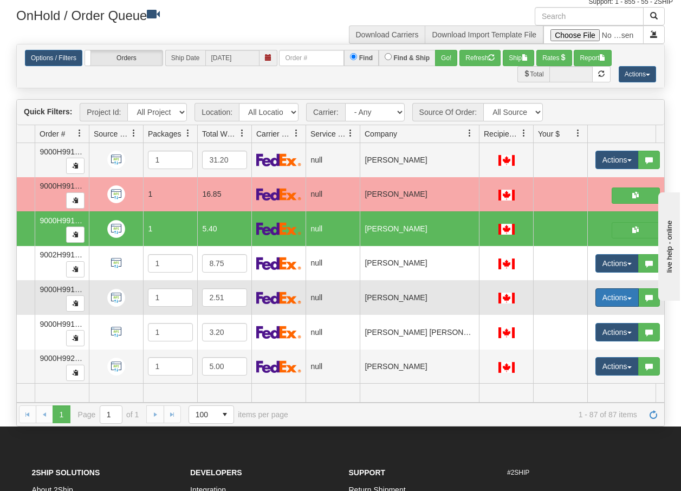
click at [628, 296] on button "Actions" at bounding box center [616, 297] width 43 height 18
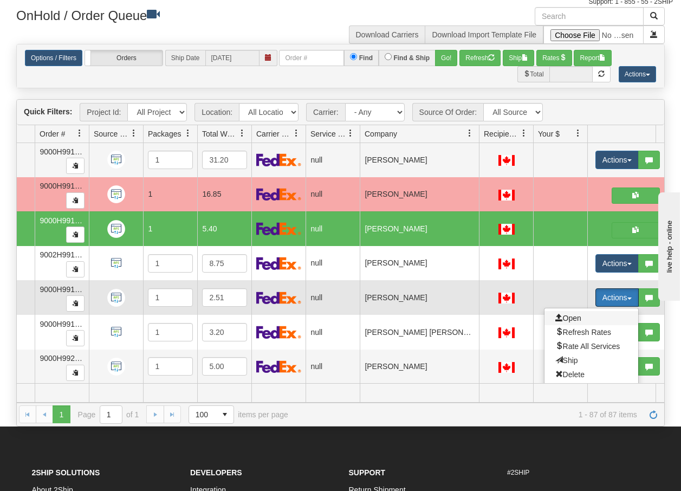
click at [576, 315] on span "Open" at bounding box center [568, 318] width 26 height 9
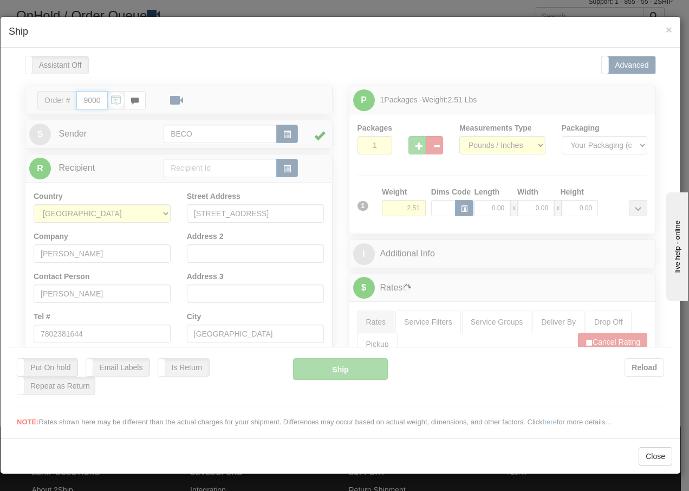
type input "13:54"
type input "16:00"
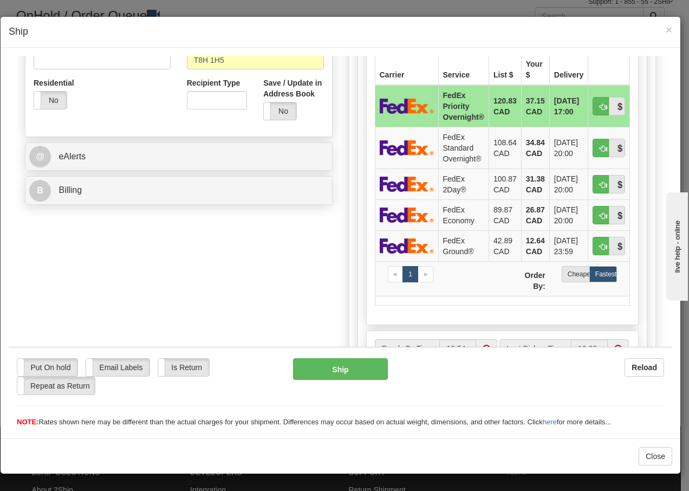
scroll to position [375, 0]
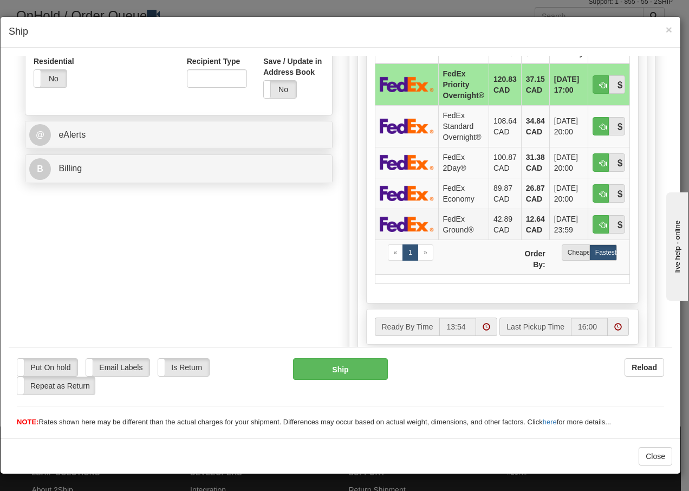
click at [422, 218] on img at bounding box center [407, 224] width 54 height 16
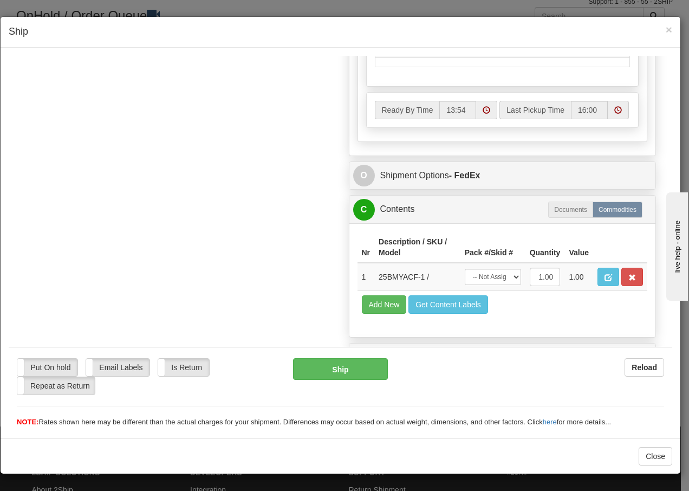
scroll to position [615, 0]
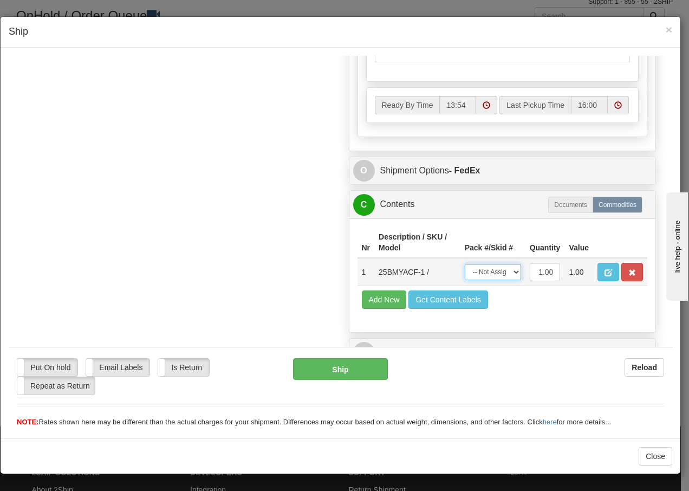
drag, startPoint x: 495, startPoint y: 275, endPoint x: 491, endPoint y: 281, distance: 7.1
click at [495, 275] on select "-- Not Assigned -- Package 1" at bounding box center [493, 271] width 56 height 16
select select "0"
click at [465, 263] on select "-- Not Assigned -- Package 1" at bounding box center [493, 271] width 56 height 16
click at [333, 366] on button "Ship" at bounding box center [340, 368] width 94 height 22
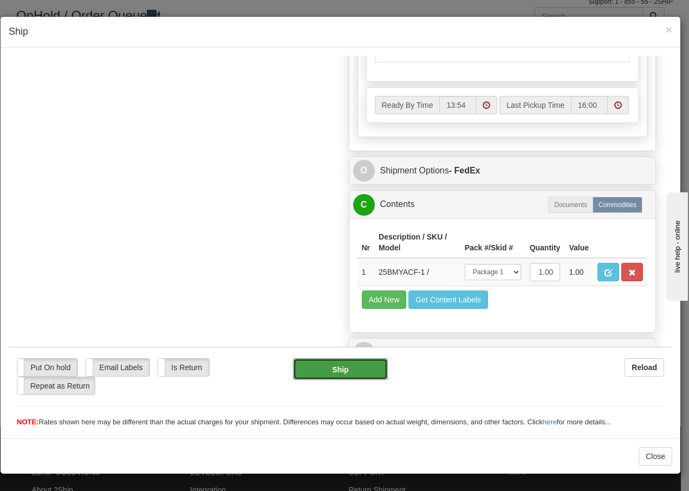
type input "92"
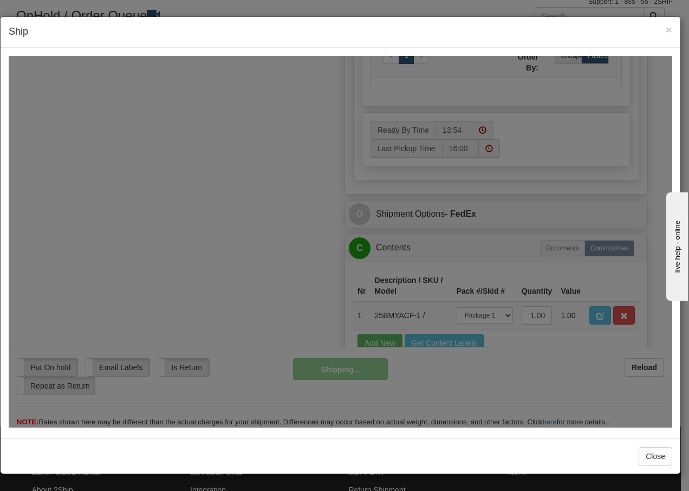
scroll to position [659, 0]
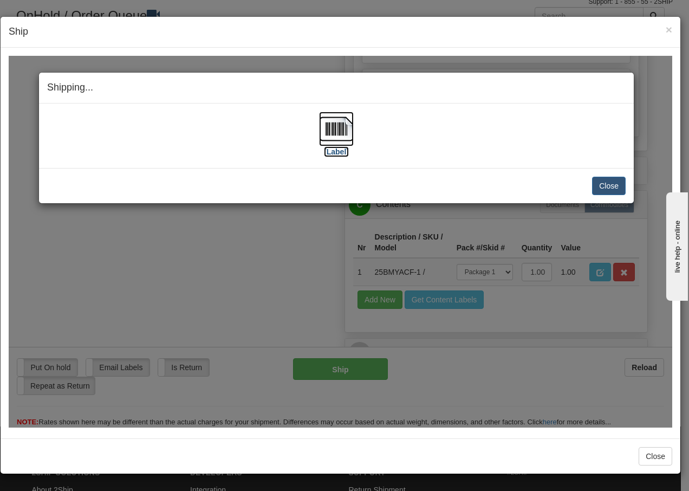
click at [340, 128] on img at bounding box center [336, 128] width 35 height 35
click at [603, 184] on button "Close" at bounding box center [609, 185] width 34 height 18
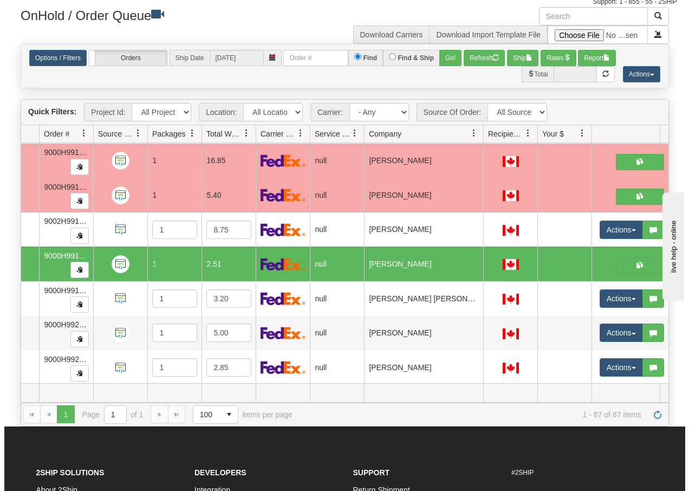
scroll to position [2765, 76]
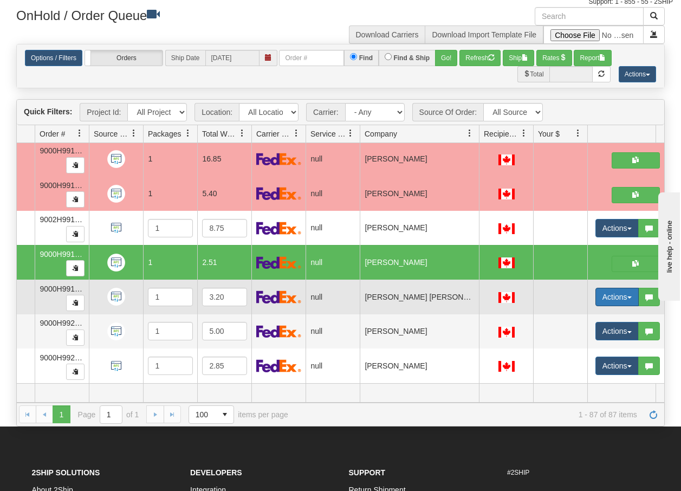
click at [631, 288] on button "Actions" at bounding box center [616, 297] width 43 height 18
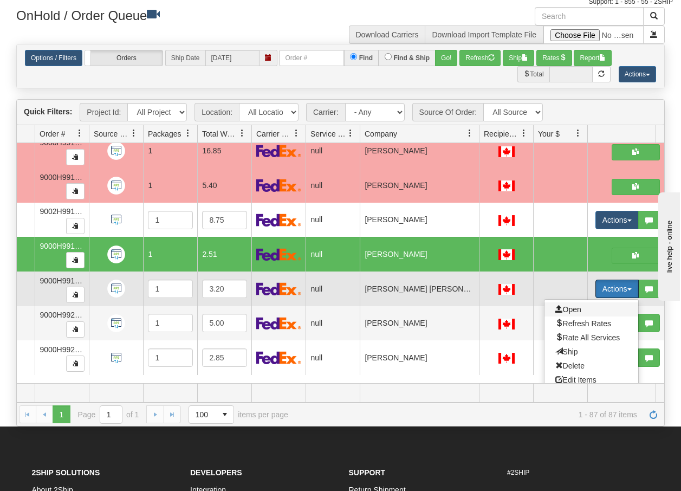
click at [579, 309] on span "Open" at bounding box center [568, 309] width 26 height 9
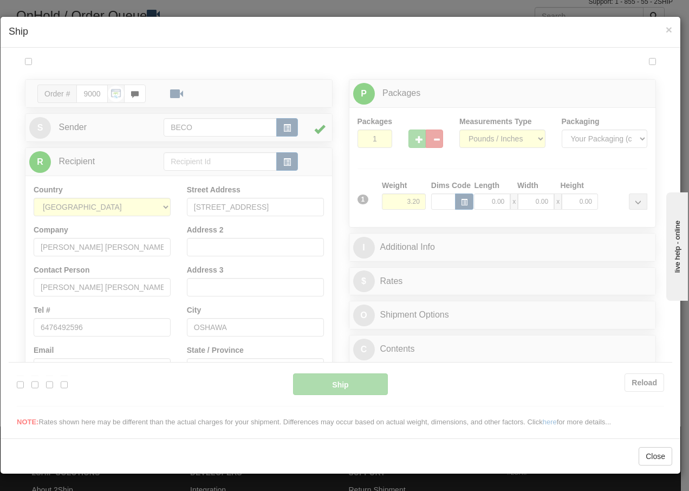
scroll to position [0, 0]
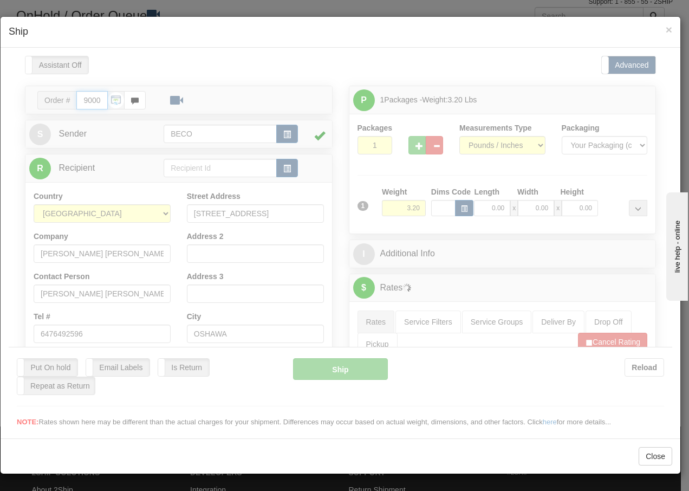
type input "13:54"
type input "16:00"
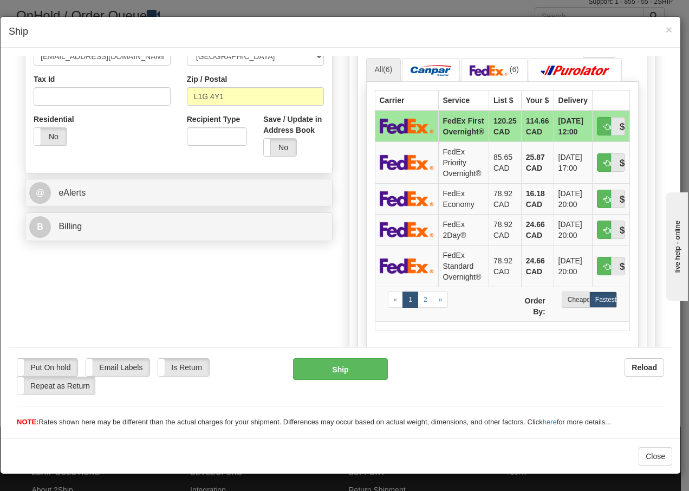
scroll to position [339, 0]
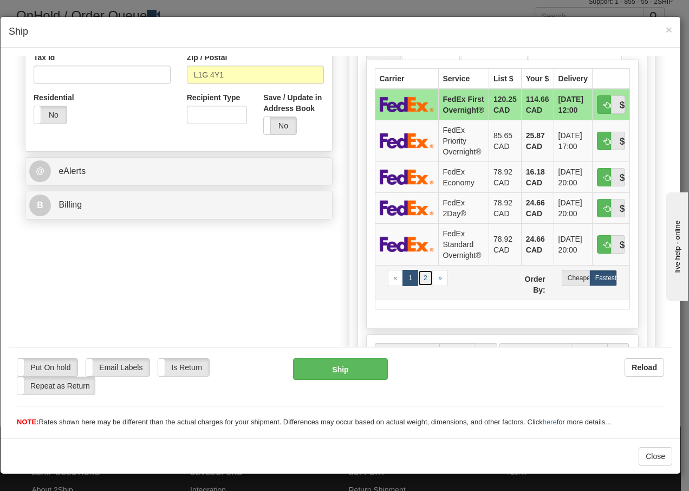
click at [419, 285] on link "2" at bounding box center [426, 277] width 16 height 16
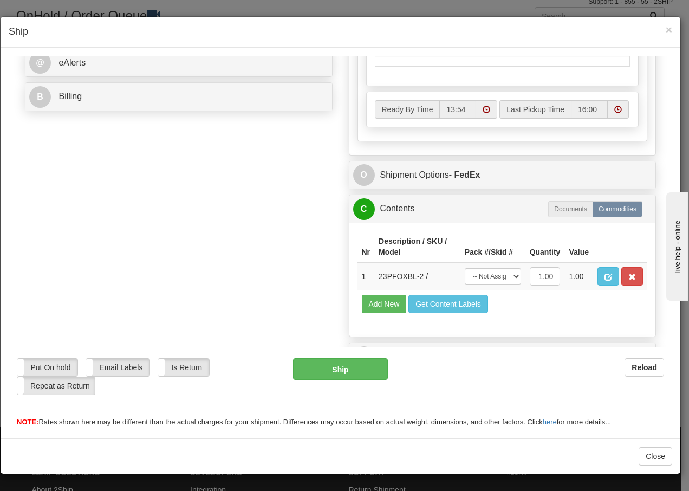
scroll to position [470, 0]
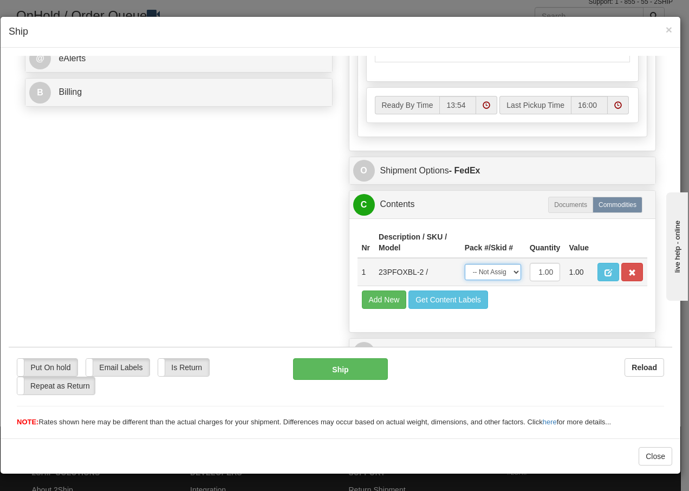
click at [500, 276] on select "-- Not Assigned -- Package 1" at bounding box center [493, 271] width 56 height 16
select select "0"
click at [465, 263] on select "-- Not Assigned -- Package 1" at bounding box center [493, 271] width 56 height 16
click at [335, 368] on button "Ship" at bounding box center [340, 368] width 94 height 22
type input "92"
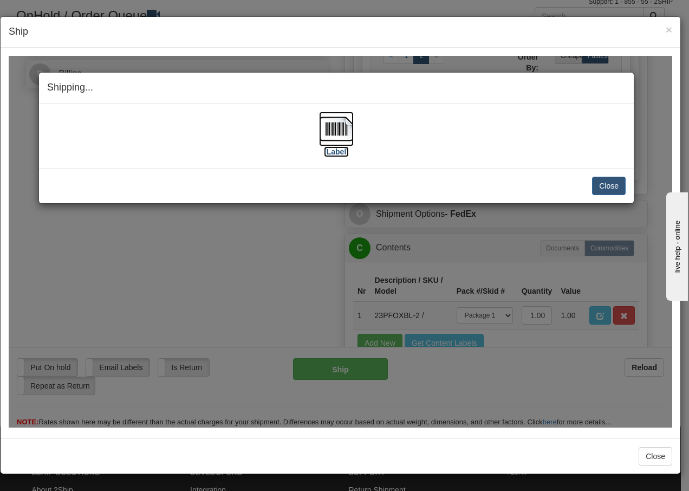
click at [336, 127] on img at bounding box center [336, 128] width 35 height 35
click at [612, 186] on button "Close" at bounding box center [609, 185] width 34 height 18
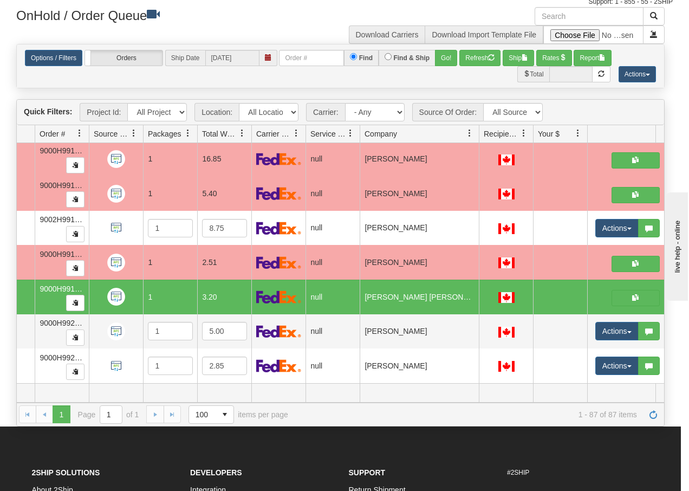
scroll to position [0, 0]
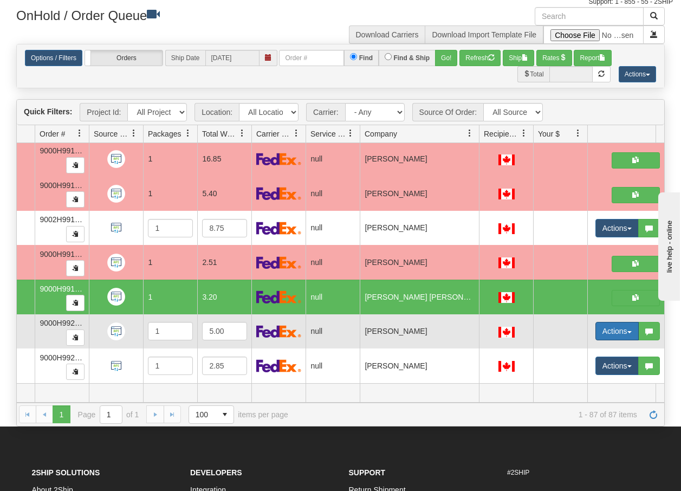
click at [630, 325] on button "Actions" at bounding box center [616, 331] width 43 height 18
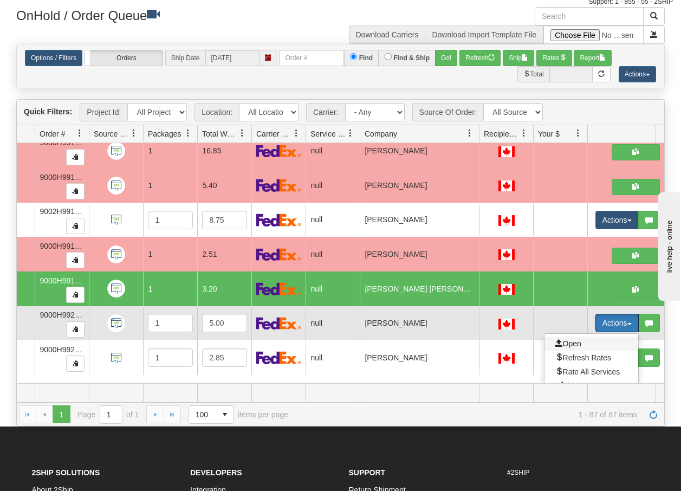
click at [573, 342] on span "Open" at bounding box center [568, 343] width 26 height 9
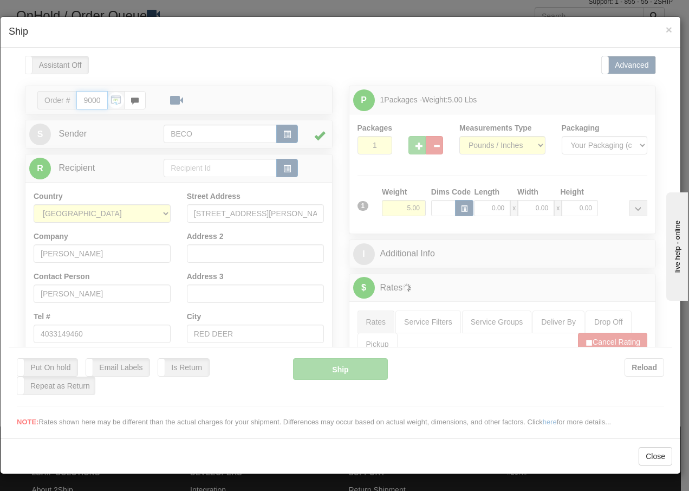
type input "13:55"
type input "16:00"
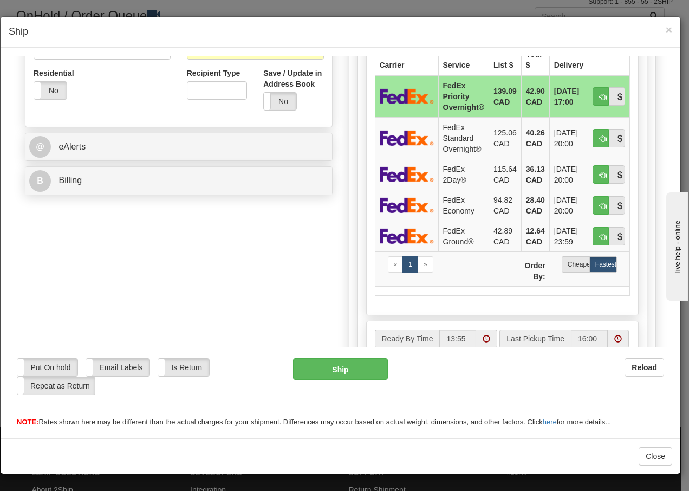
scroll to position [368, 0]
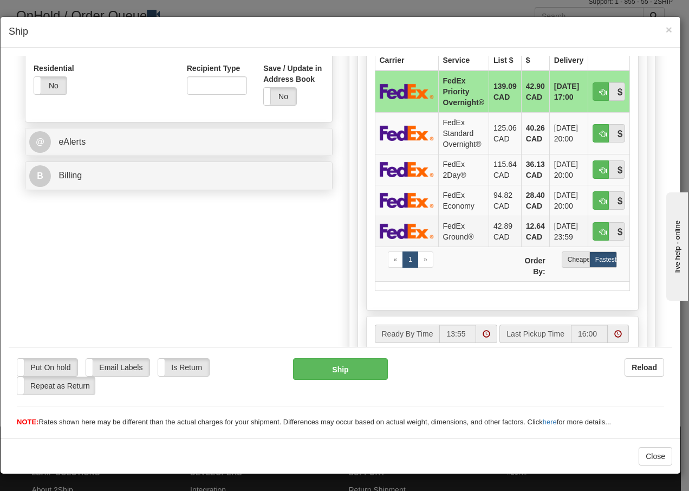
click at [450, 231] on td "FedEx Ground®" at bounding box center [463, 230] width 50 height 31
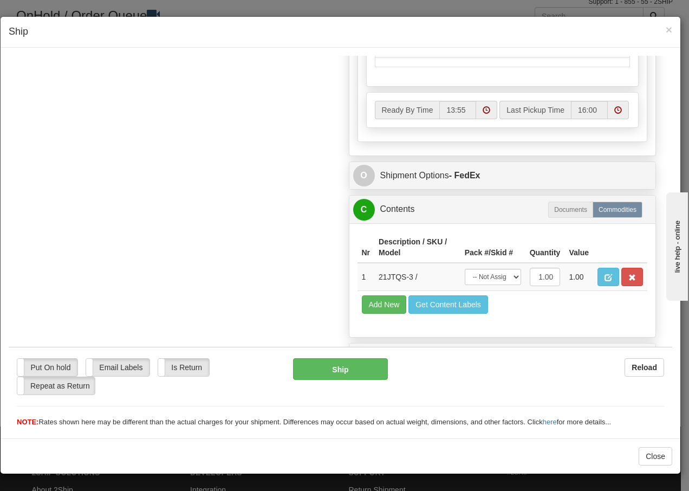
scroll to position [615, 0]
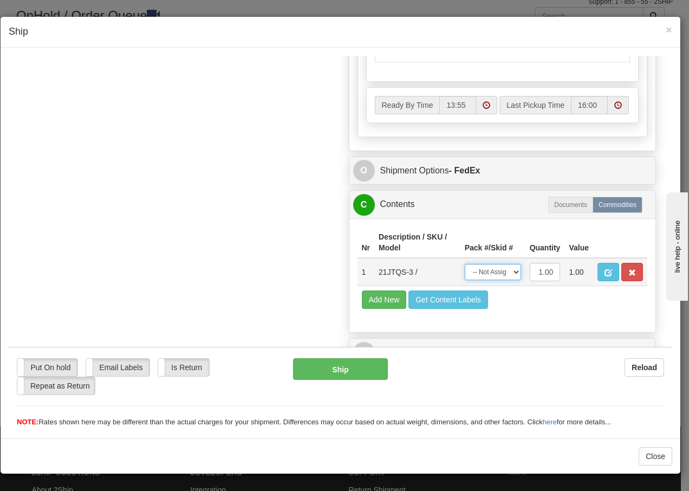
click at [507, 271] on select "-- Not Assigned -- Package 1" at bounding box center [493, 271] width 56 height 16
select select "0"
click at [465, 263] on select "-- Not Assigned -- Package 1" at bounding box center [493, 271] width 56 height 16
click at [314, 368] on button "Ship" at bounding box center [340, 368] width 94 height 22
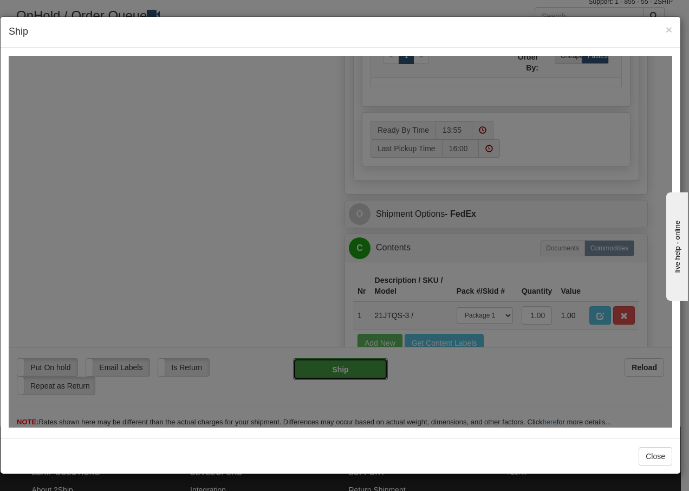
type input "92"
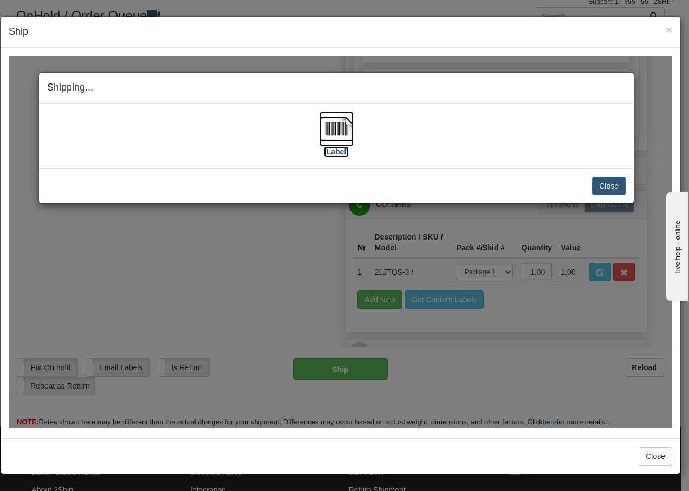
click at [336, 133] on img at bounding box center [336, 128] width 35 height 35
click at [612, 187] on button "Close" at bounding box center [609, 185] width 34 height 18
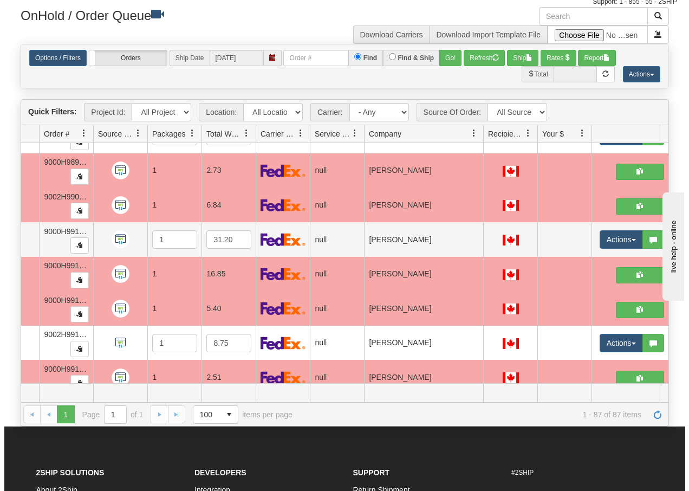
scroll to position [2628, 76]
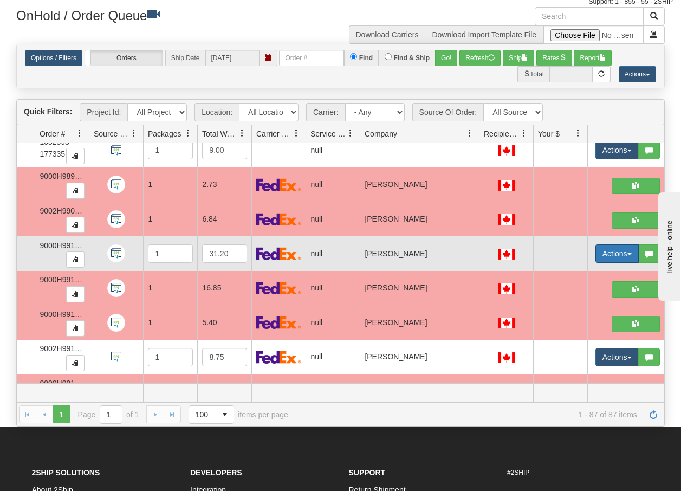
click at [630, 257] on button "Actions" at bounding box center [616, 253] width 43 height 18
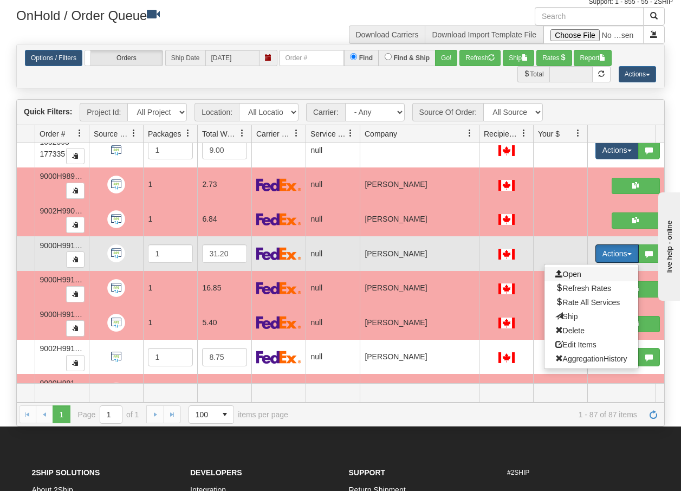
click at [575, 273] on span "Open" at bounding box center [568, 274] width 26 height 9
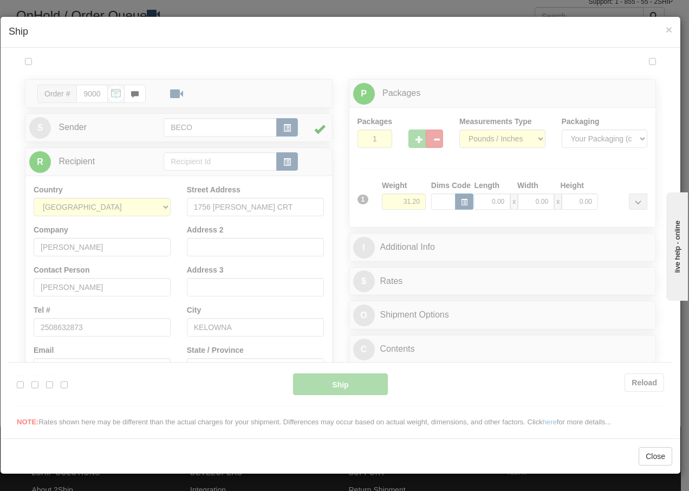
scroll to position [0, 0]
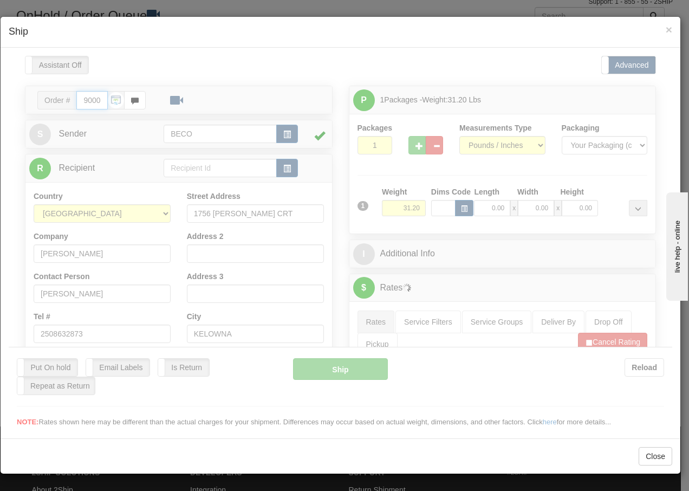
type input "13:56"
type input "16:00"
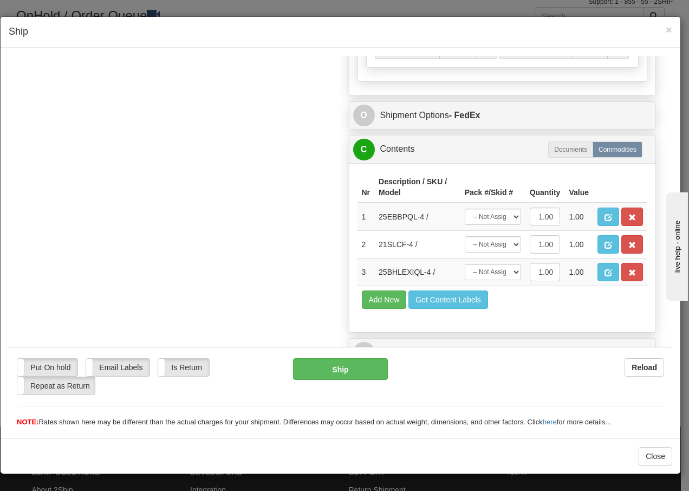
scroll to position [660, 0]
click at [666, 29] on span "×" at bounding box center [669, 29] width 6 height 12
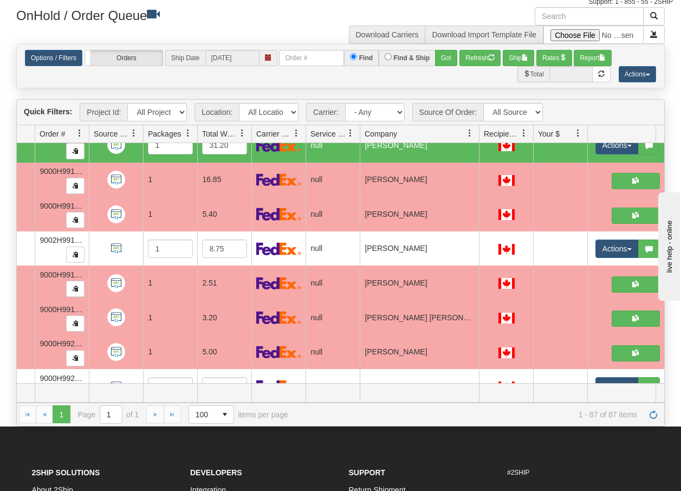
scroll to position [2765, 76]
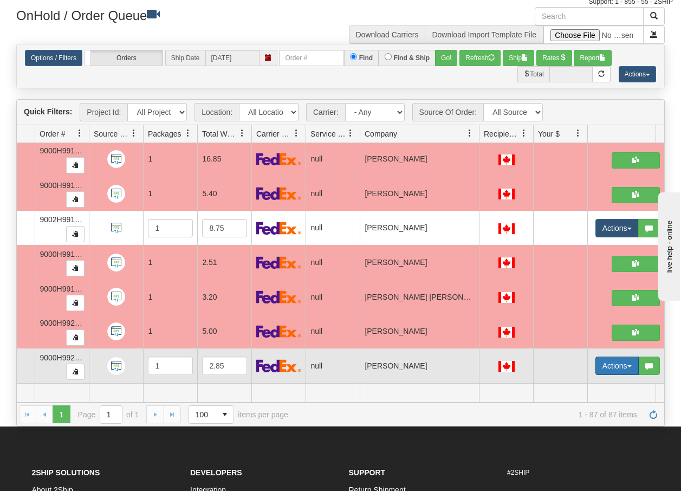
click at [627, 356] on button "Actions" at bounding box center [616, 365] width 43 height 18
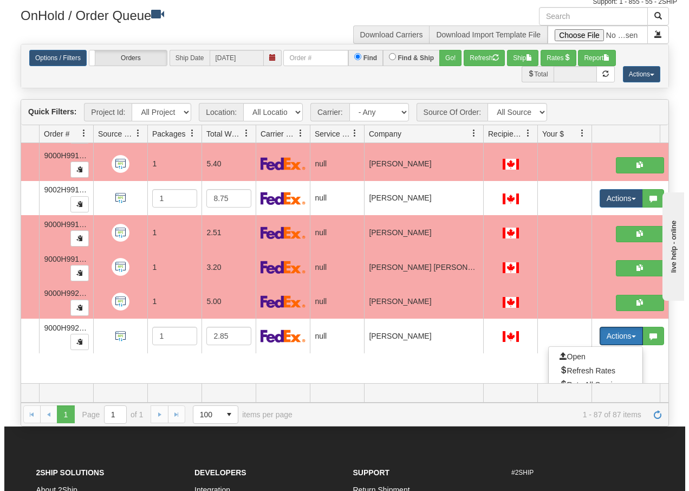
scroll to position [2863, 76]
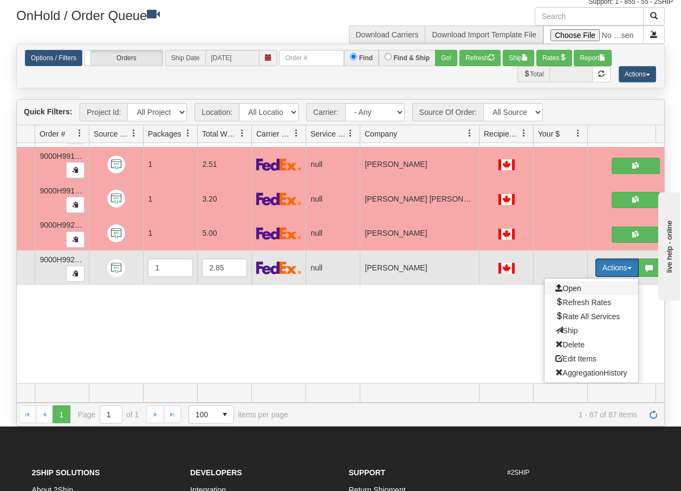
click at [569, 284] on span "Open" at bounding box center [568, 288] width 26 height 9
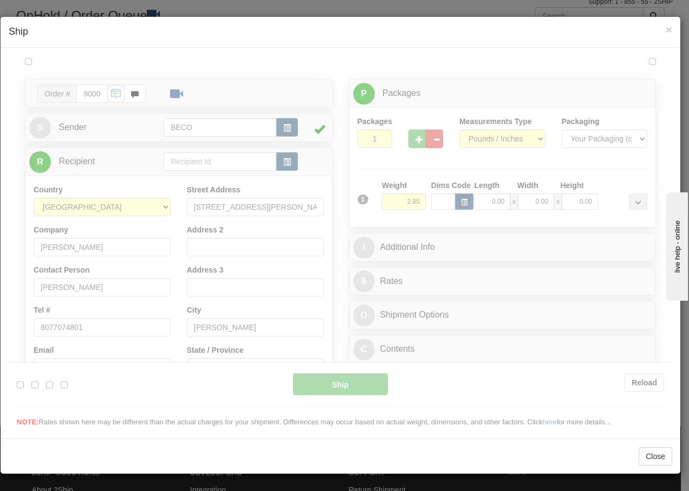
scroll to position [0, 0]
type input "14:01"
type input "16:00"
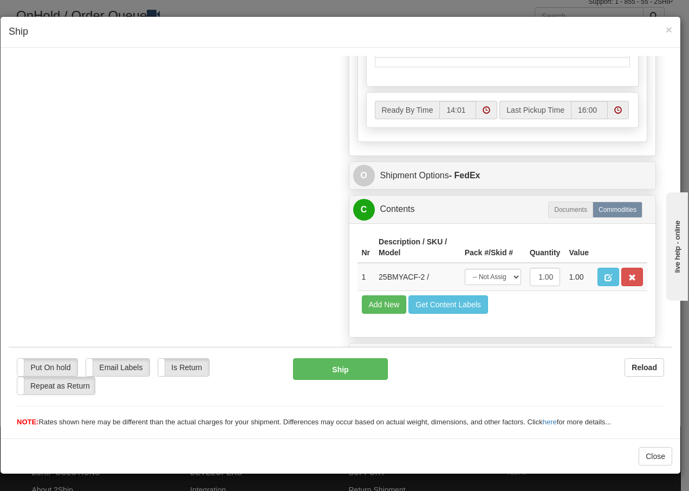
scroll to position [615, 0]
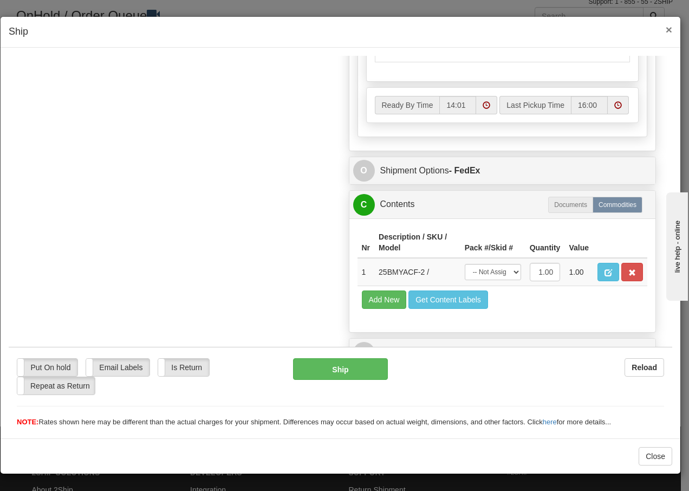
click at [669, 30] on span "×" at bounding box center [669, 29] width 6 height 12
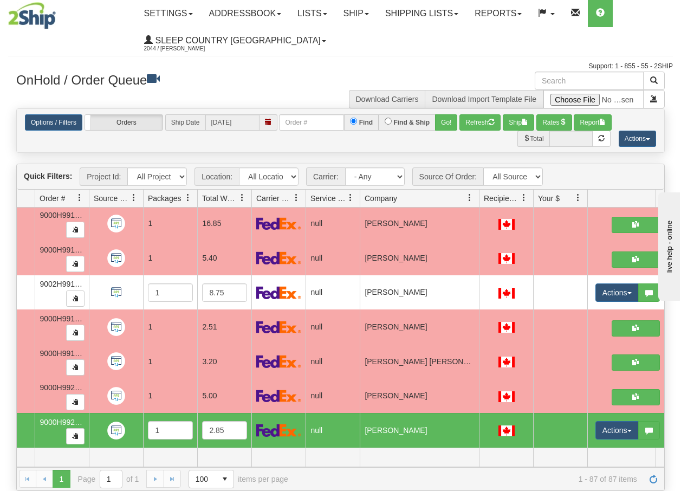
scroll to position [0, 0]
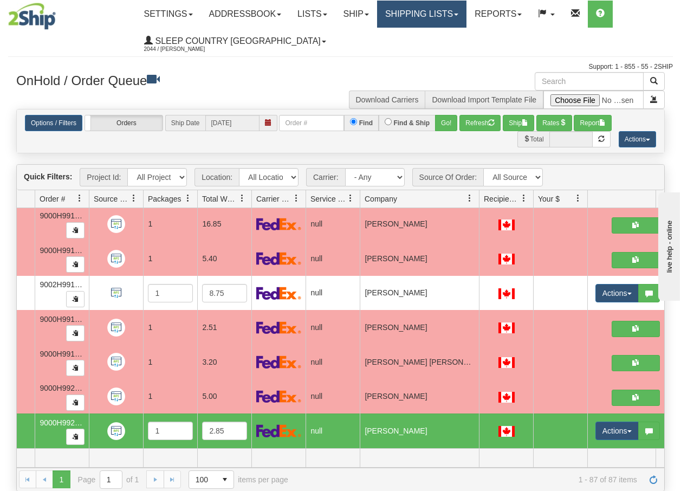
click at [441, 12] on link "Shipping lists" at bounding box center [421, 14] width 89 height 27
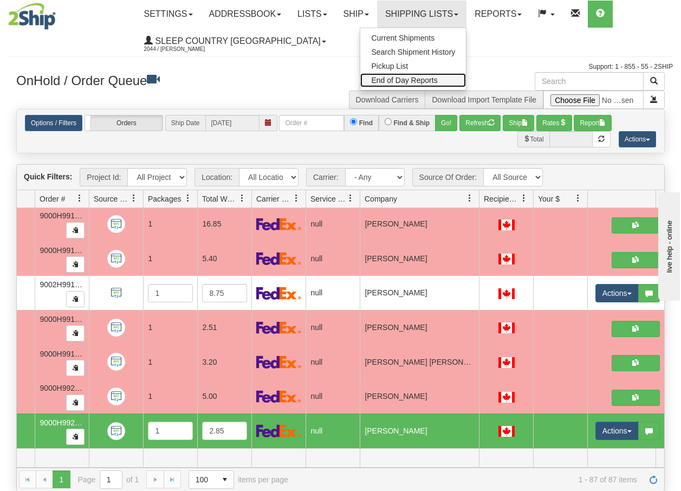
click at [408, 81] on span "End of Day Reports" at bounding box center [404, 80] width 66 height 9
